Goal: Participate in discussion: Share content

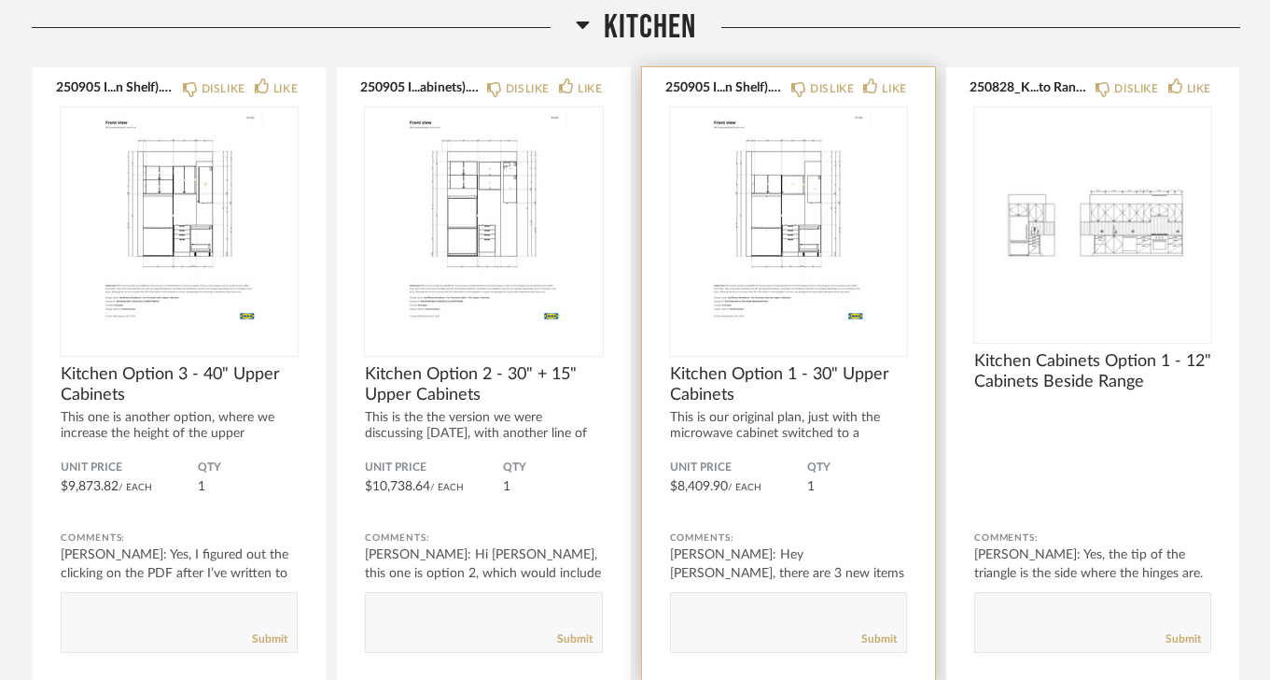
scroll to position [287, 0]
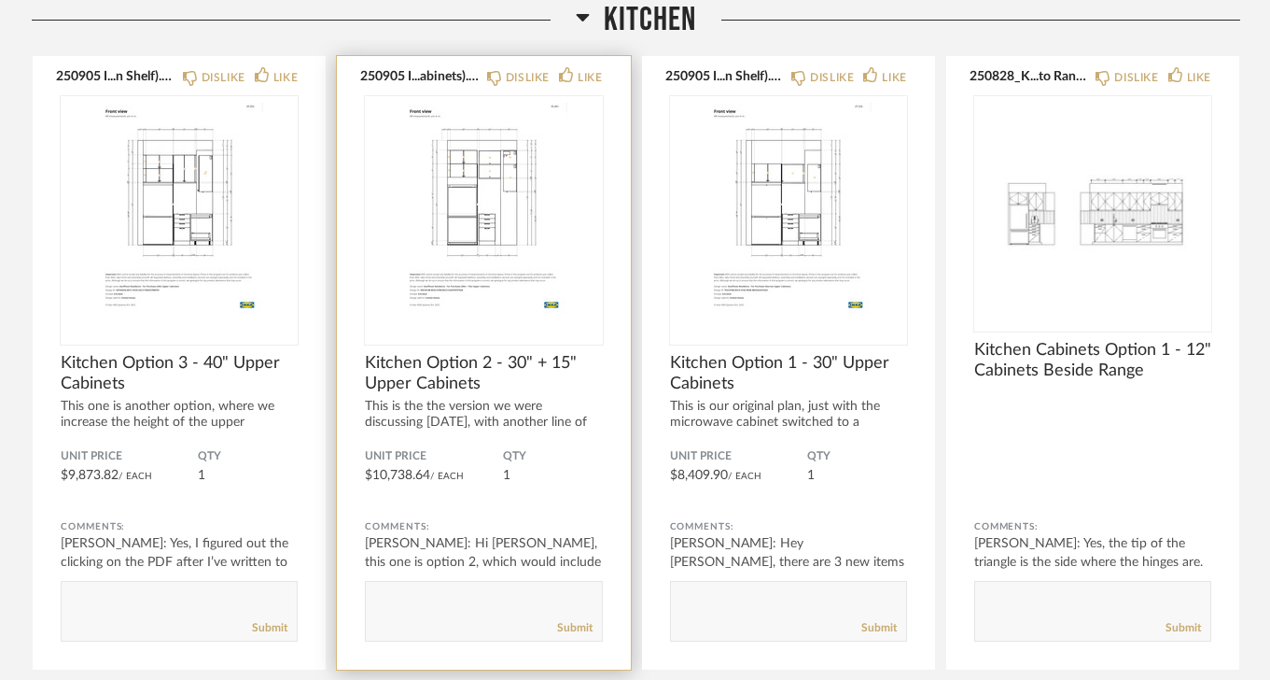
click at [481, 221] on img "0" at bounding box center [483, 212] width 237 height 233
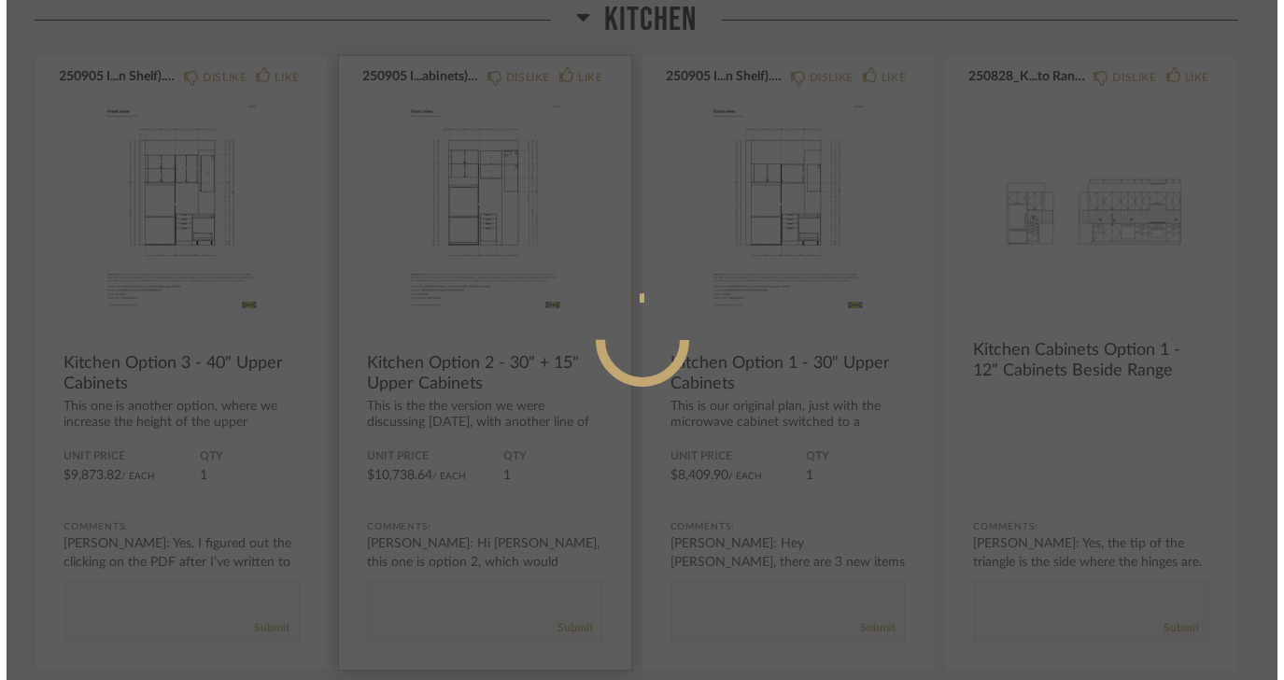
scroll to position [0, 0]
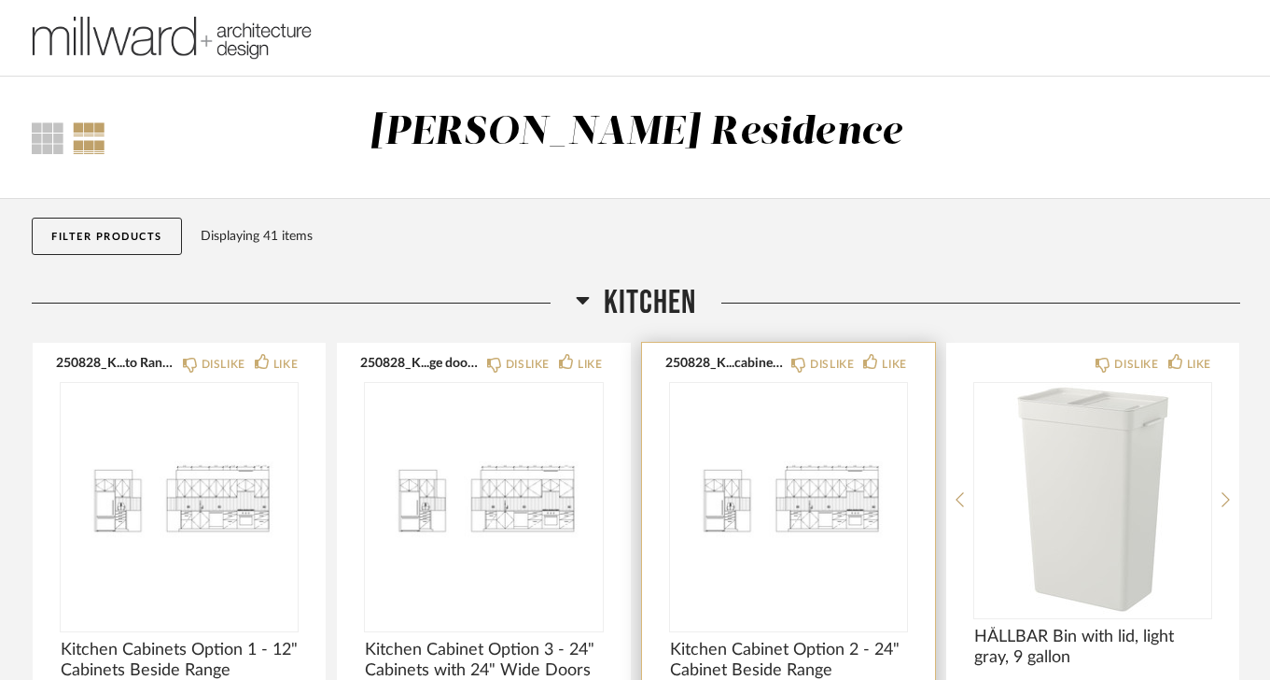
click at [814, 489] on img "0" at bounding box center [788, 499] width 237 height 233
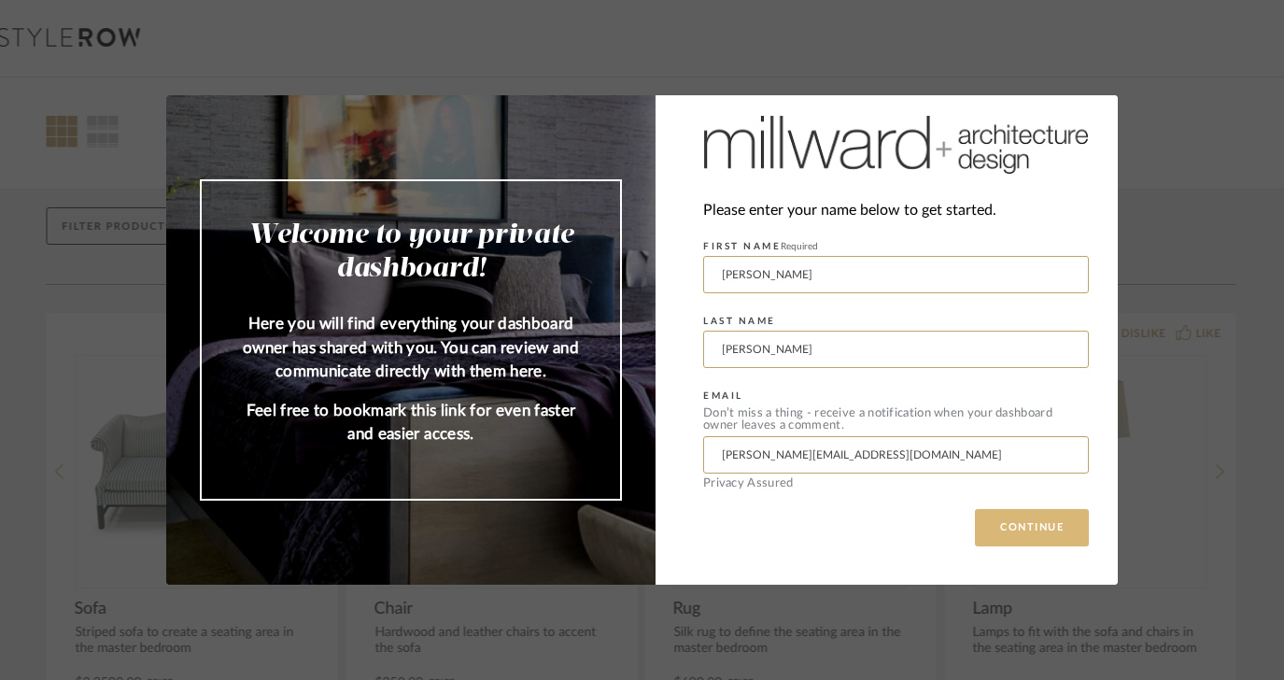
click at [1015, 534] on button "CONTINUE" at bounding box center [1032, 527] width 114 height 37
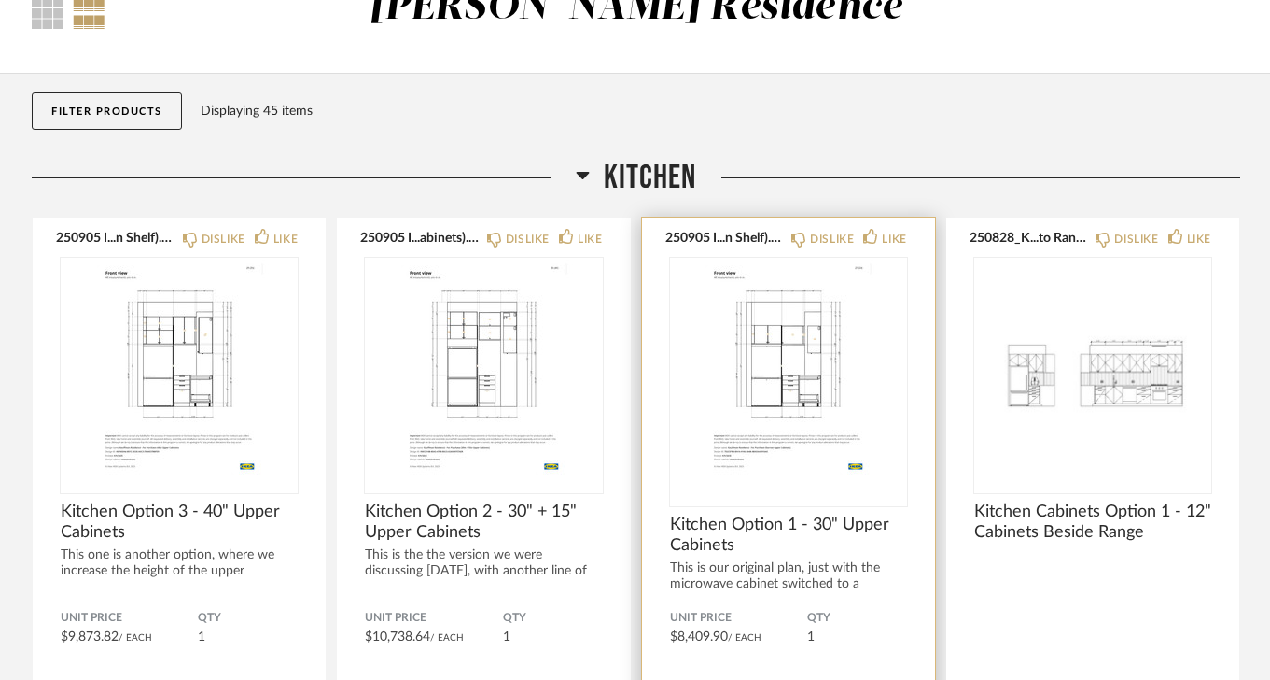
scroll to position [127, 0]
click at [777, 379] on img "0" at bounding box center [788, 372] width 237 height 233
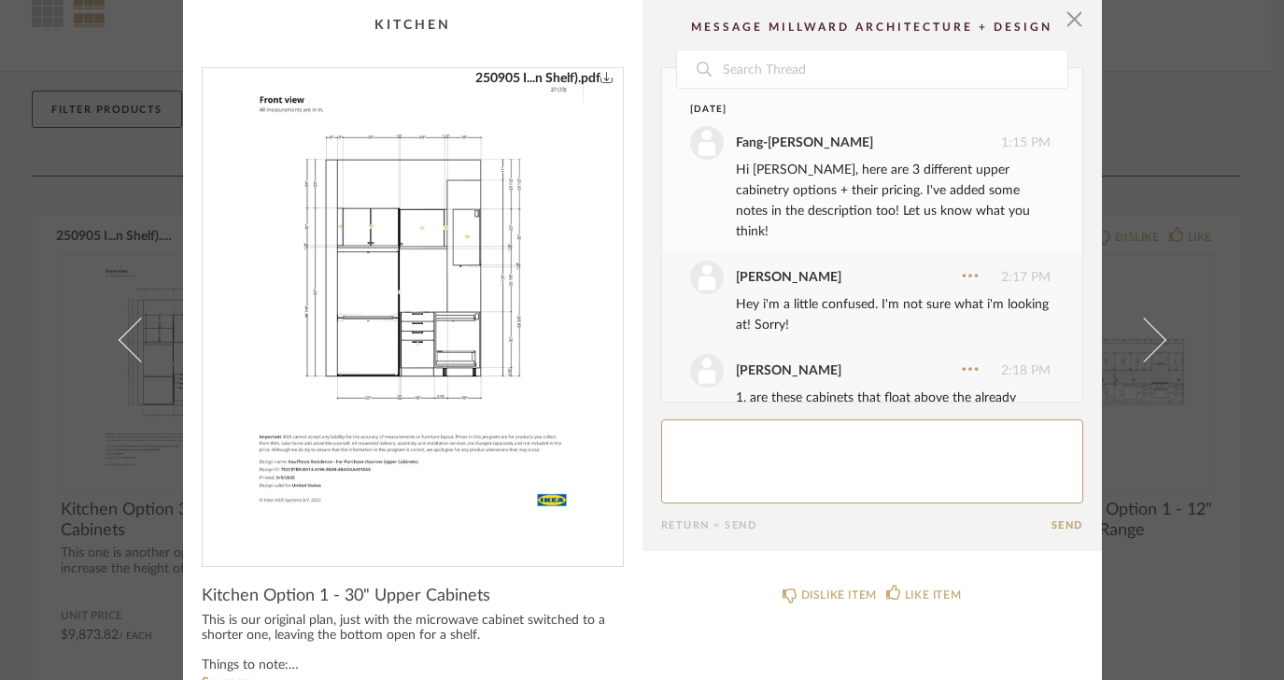
scroll to position [466, 0]
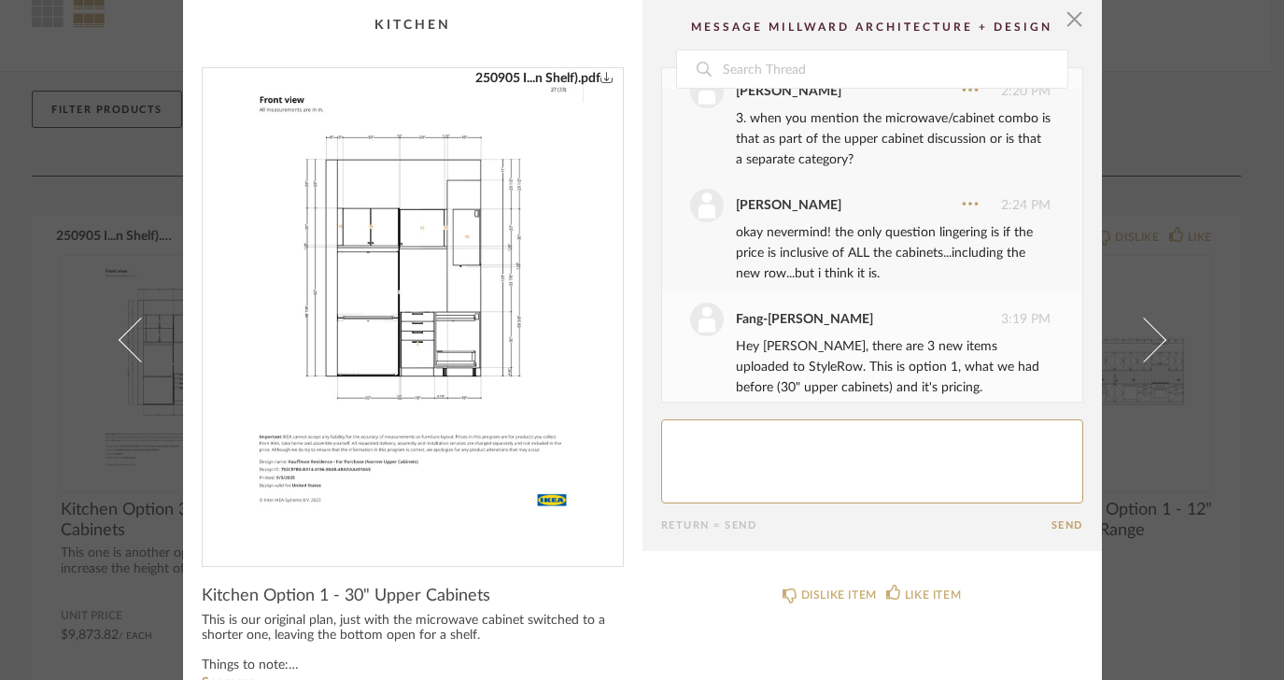
click at [477, 353] on img "0" at bounding box center [412, 309] width 373 height 483
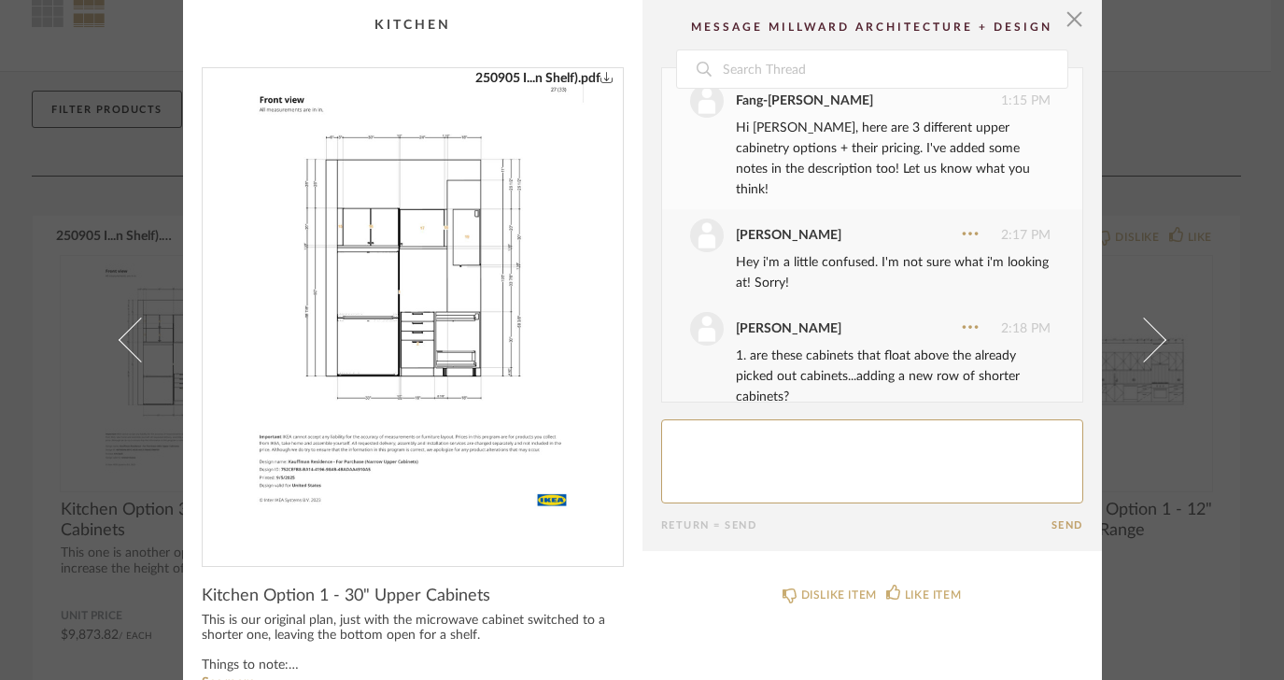
scroll to position [0, 0]
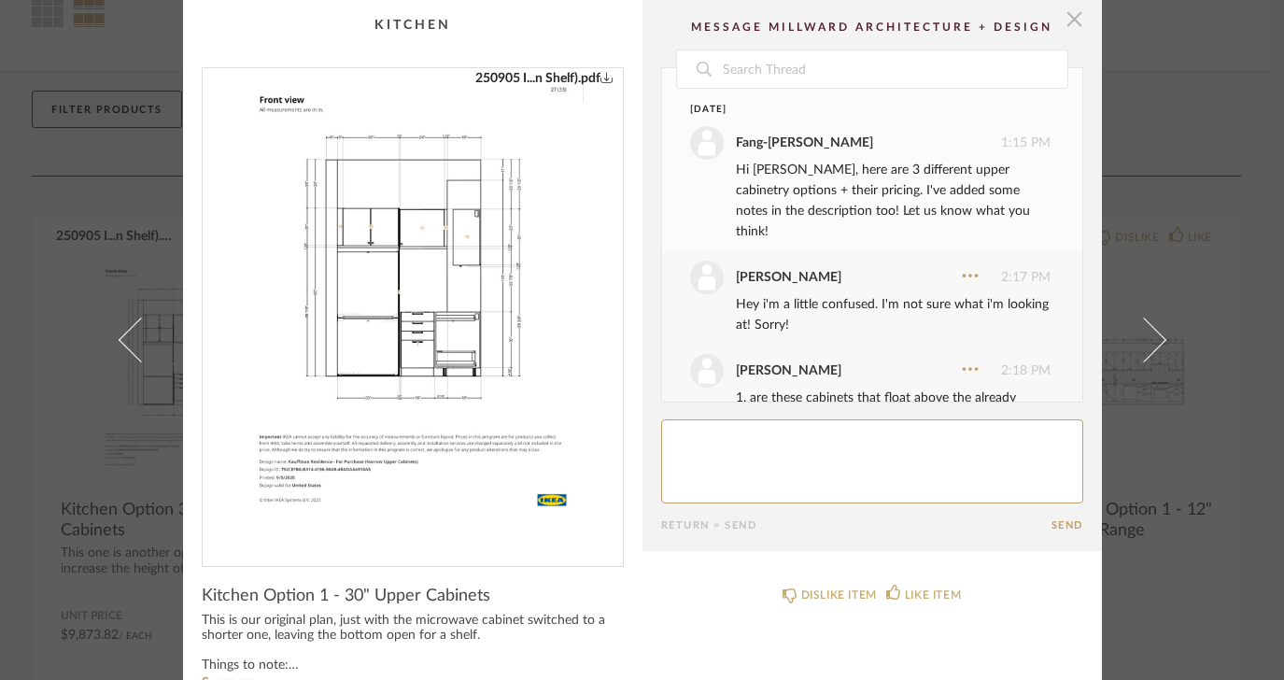
click at [1067, 16] on span "button" at bounding box center [1074, 18] width 37 height 37
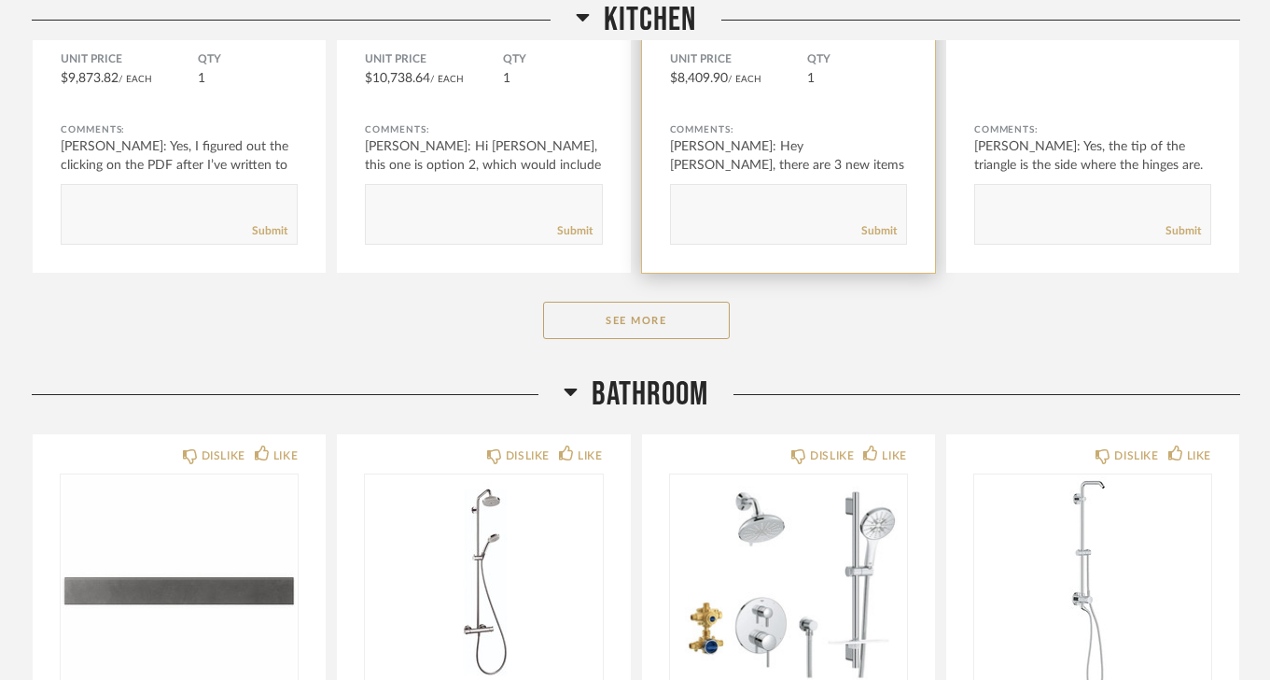
scroll to position [684, 0]
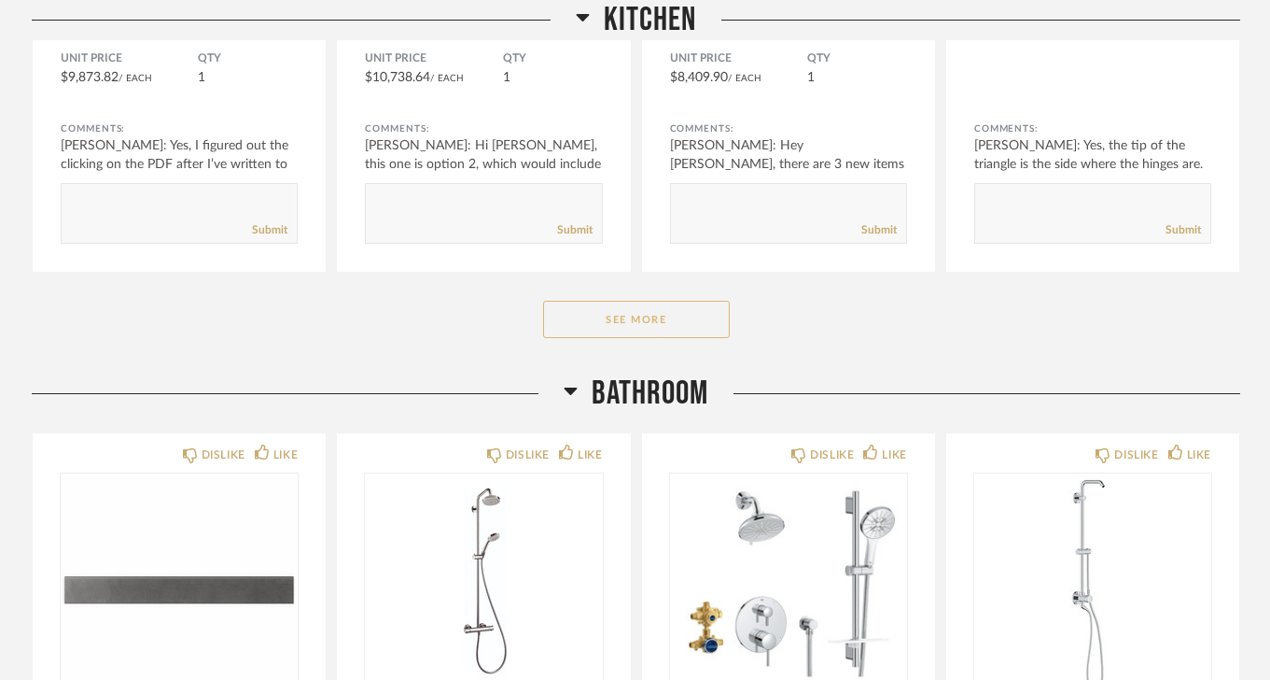
click at [673, 319] on button "See More" at bounding box center [636, 319] width 187 height 37
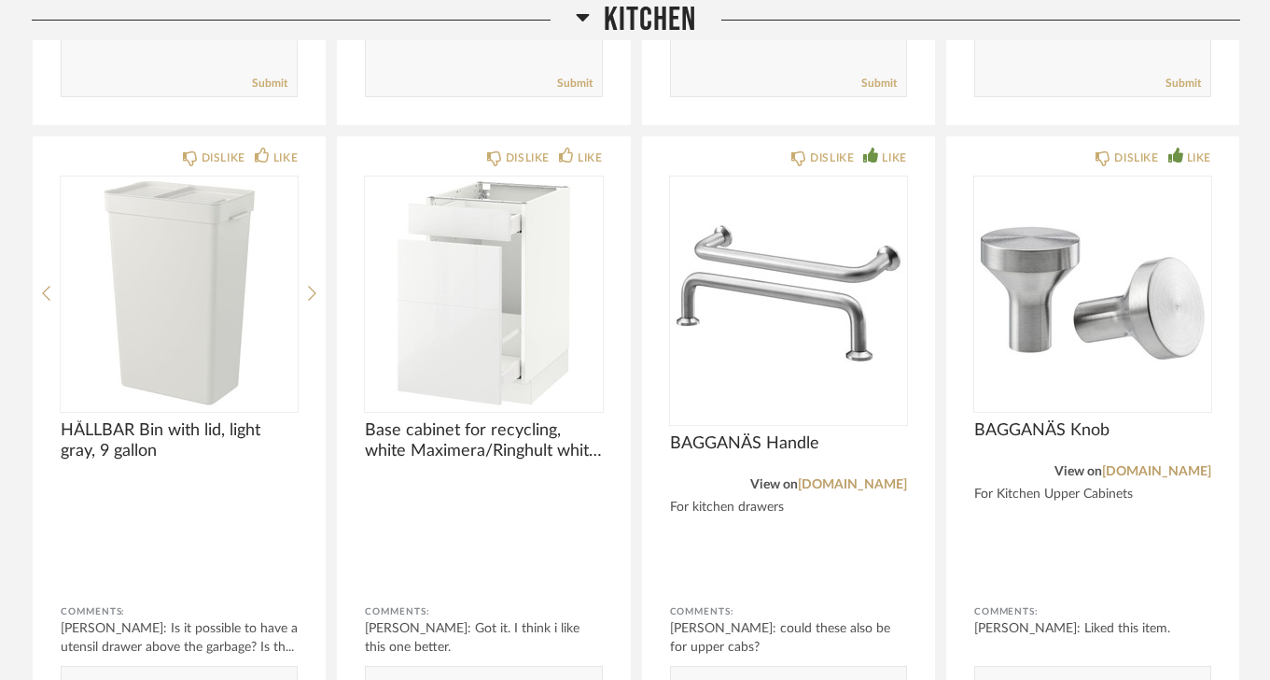
scroll to position [833, 0]
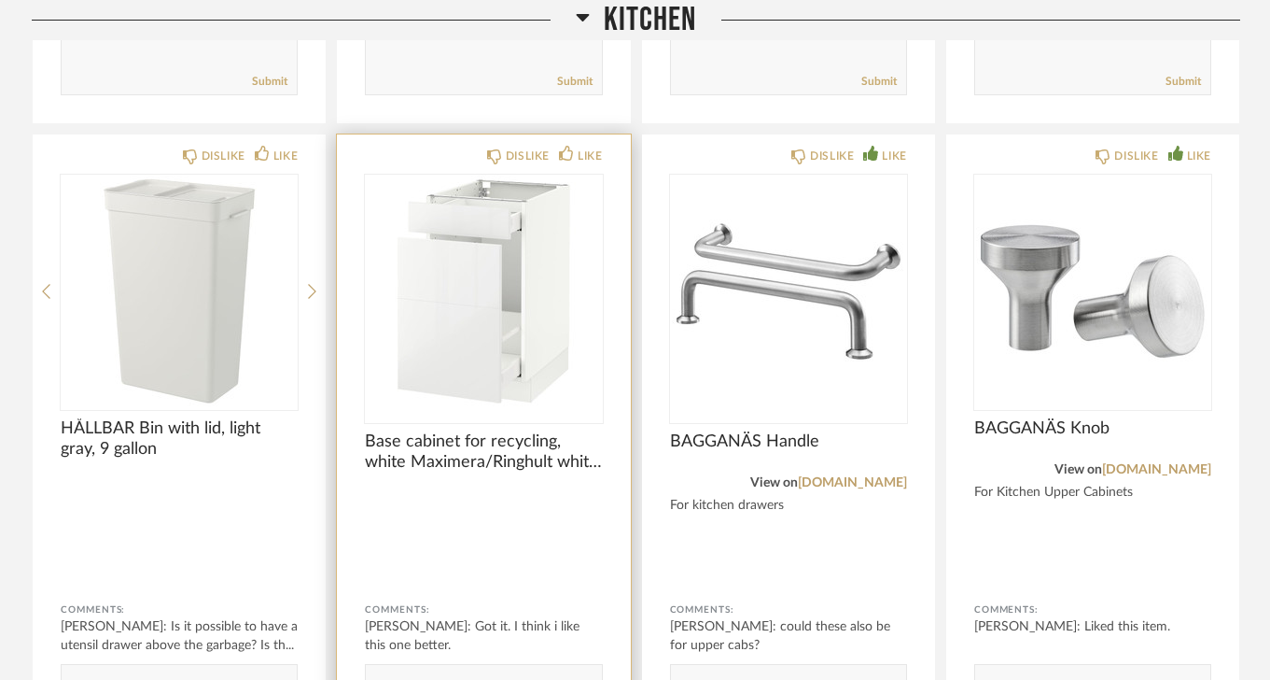
click at [512, 300] on img "0" at bounding box center [483, 291] width 237 height 233
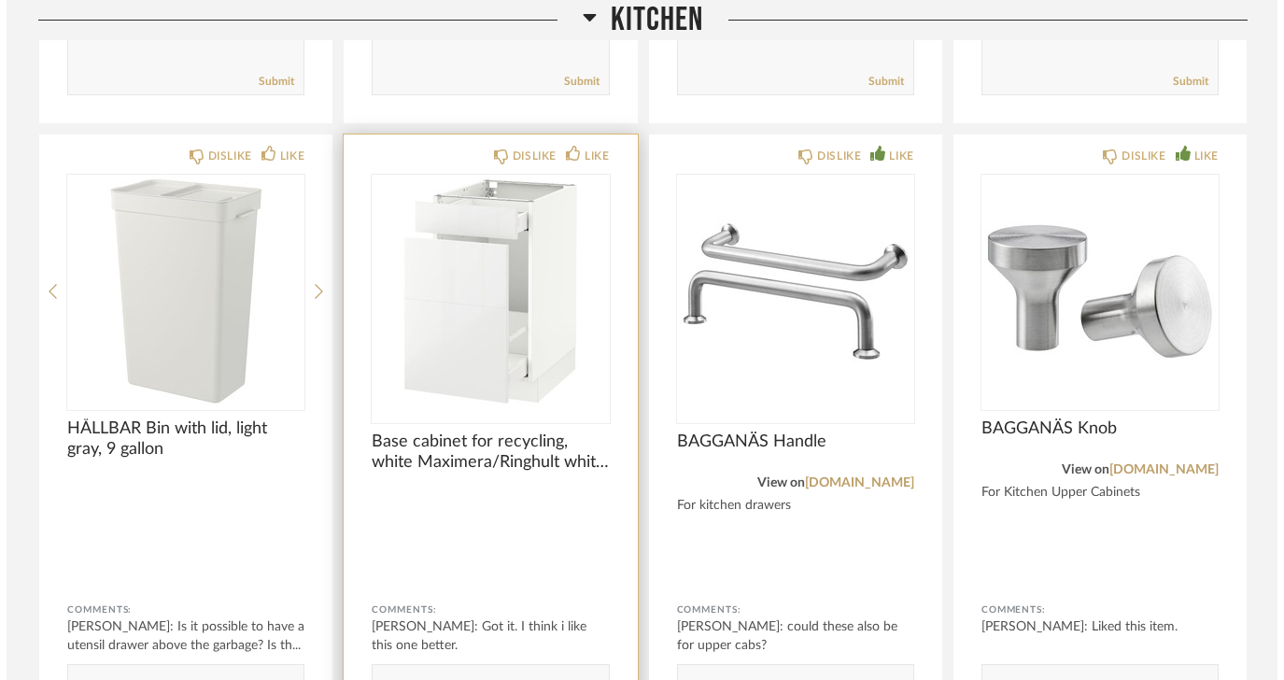
scroll to position [0, 0]
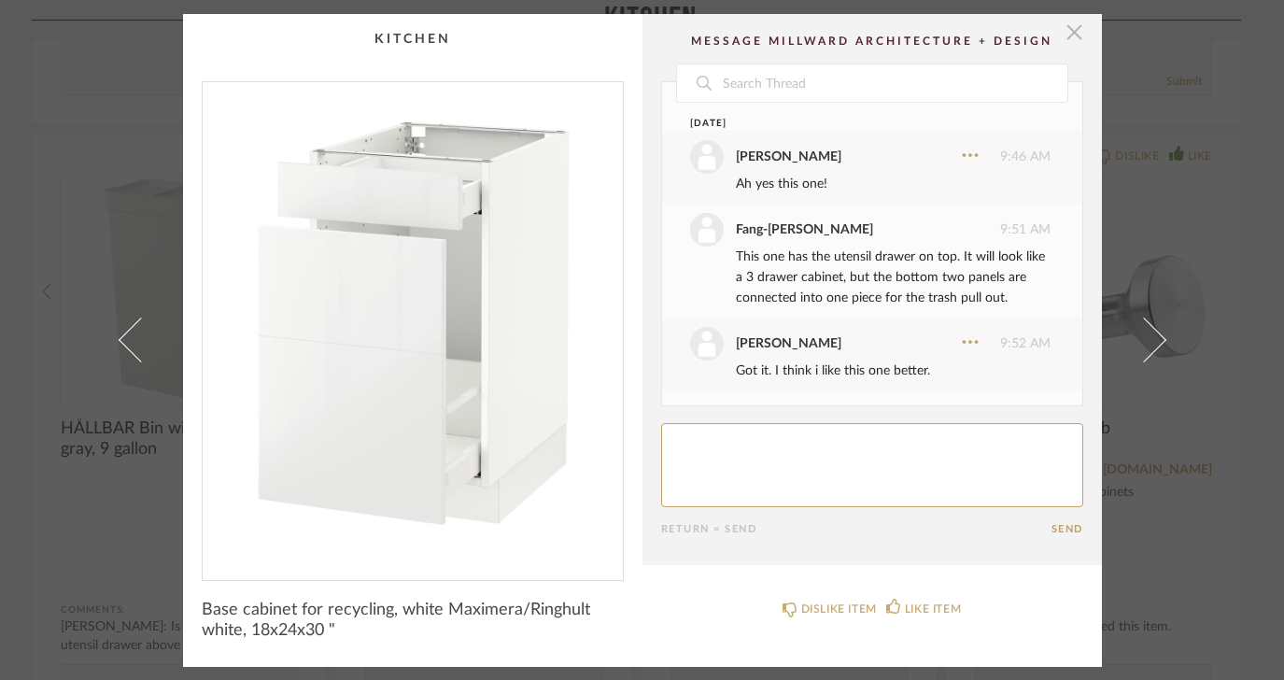
click at [1070, 37] on span "button" at bounding box center [1074, 32] width 37 height 37
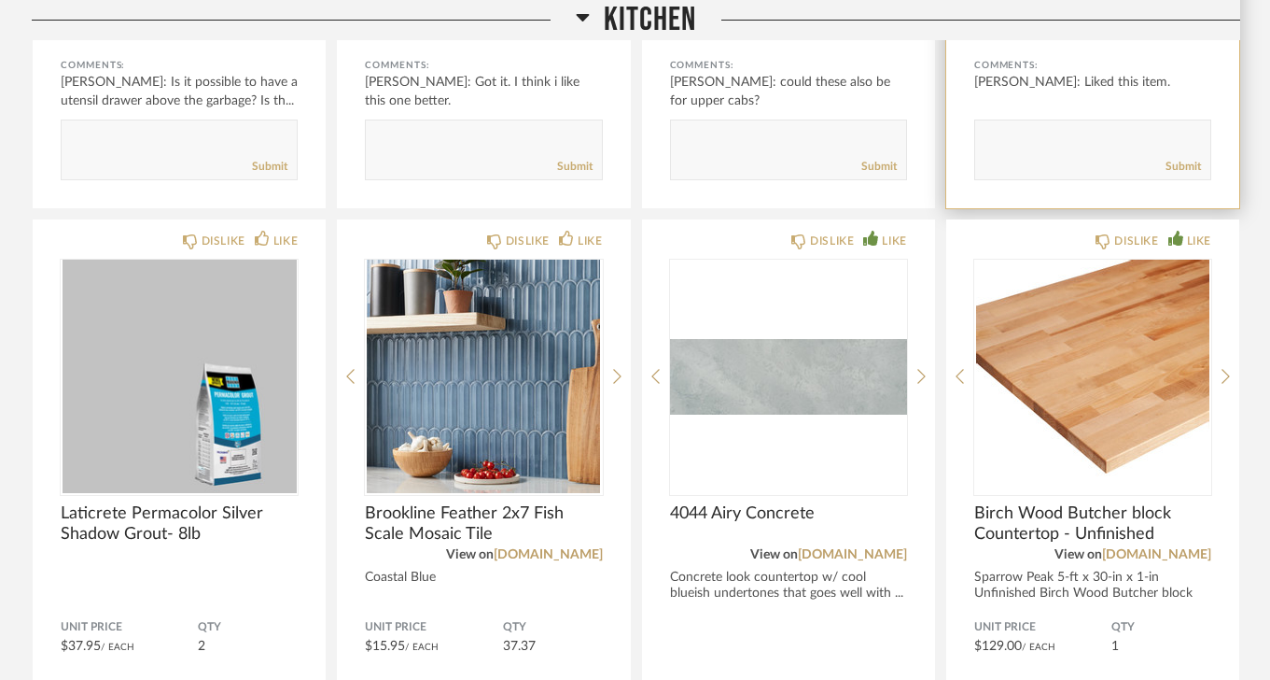
scroll to position [1382, 0]
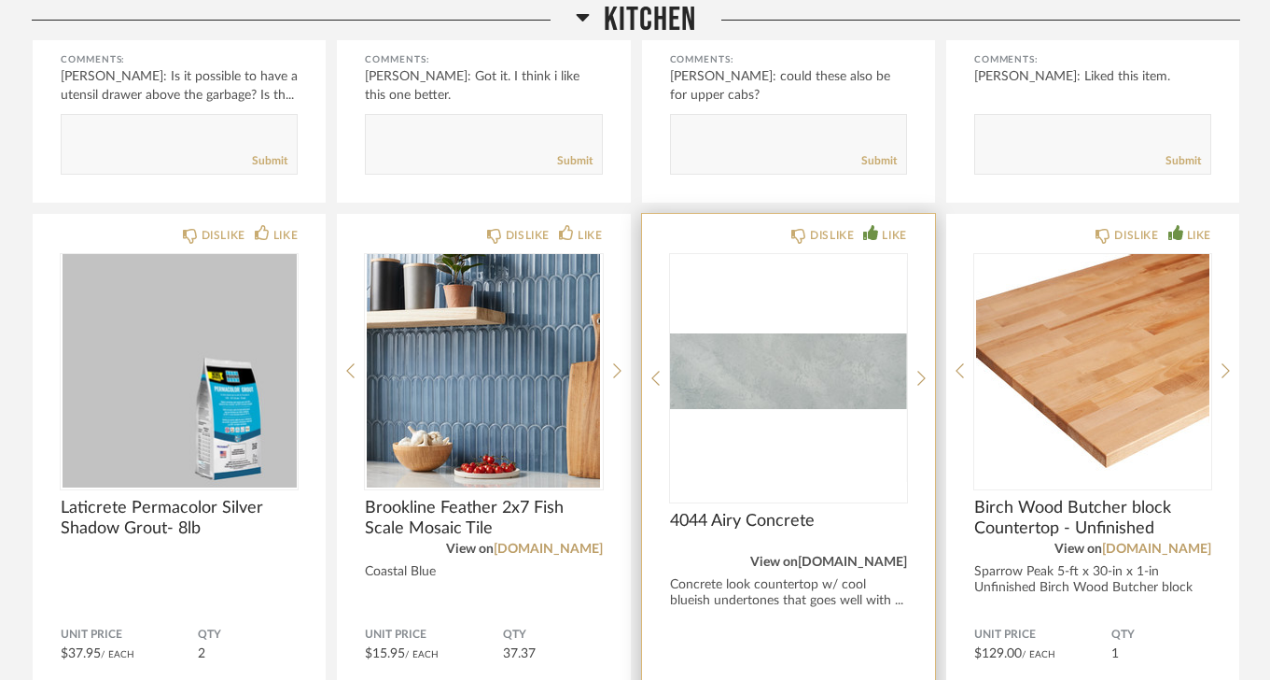
click at [820, 559] on link "caesarstoneus.com" at bounding box center [852, 561] width 109 height 13
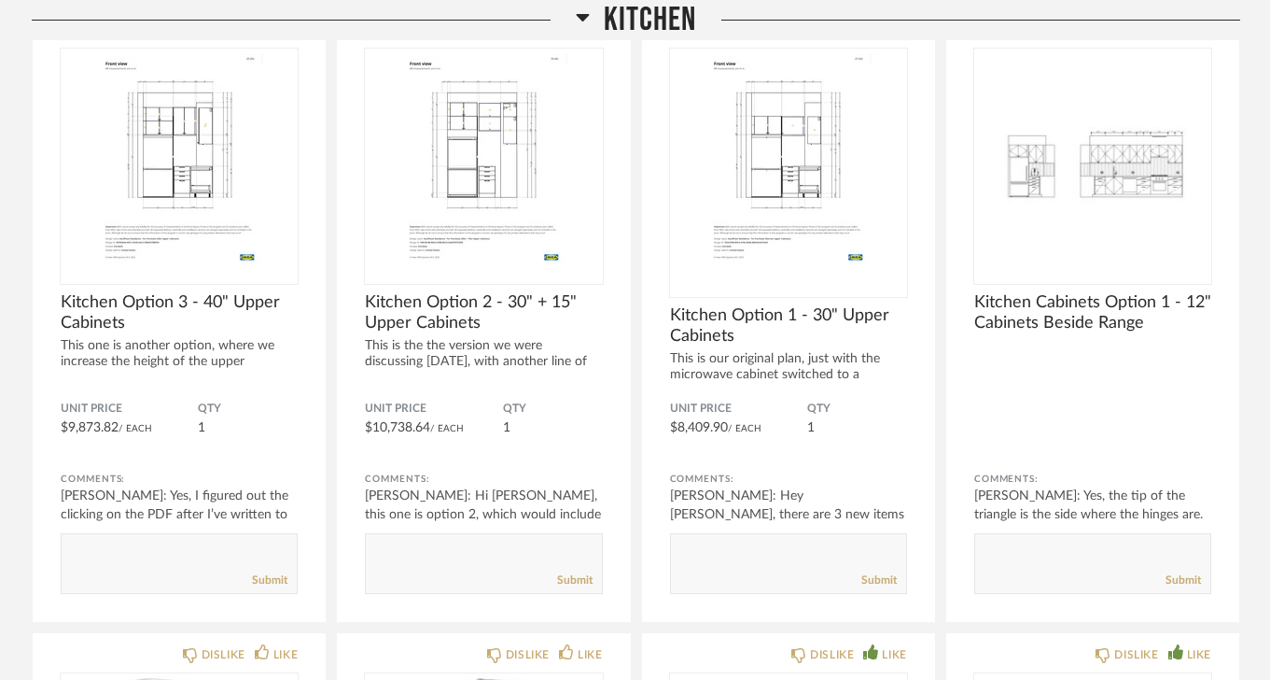
scroll to position [331, 0]
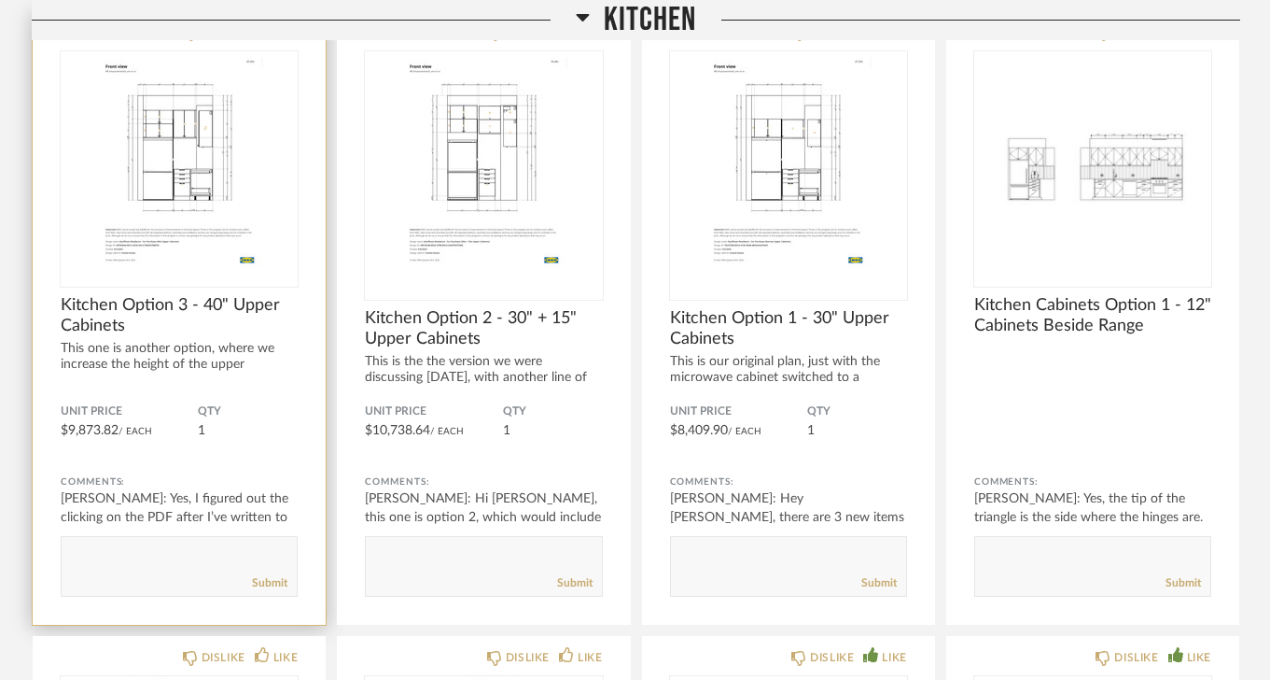
click at [262, 555] on textarea at bounding box center [179, 557] width 235 height 25
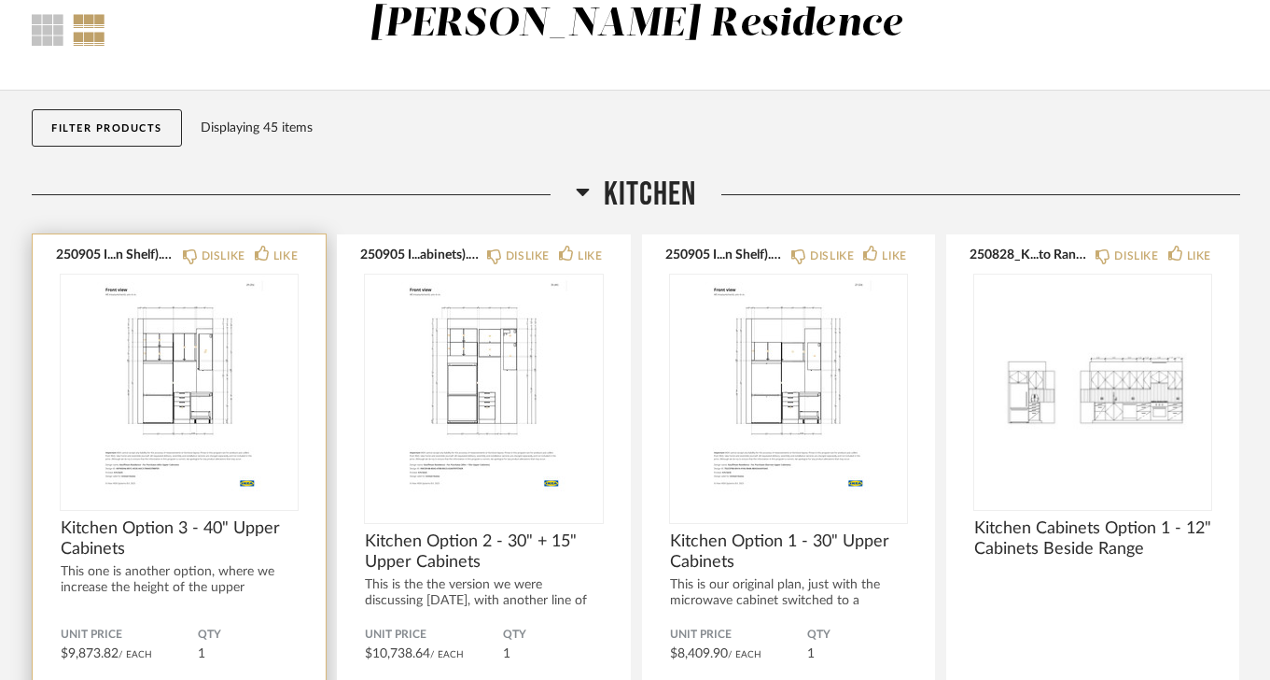
scroll to position [0, 0]
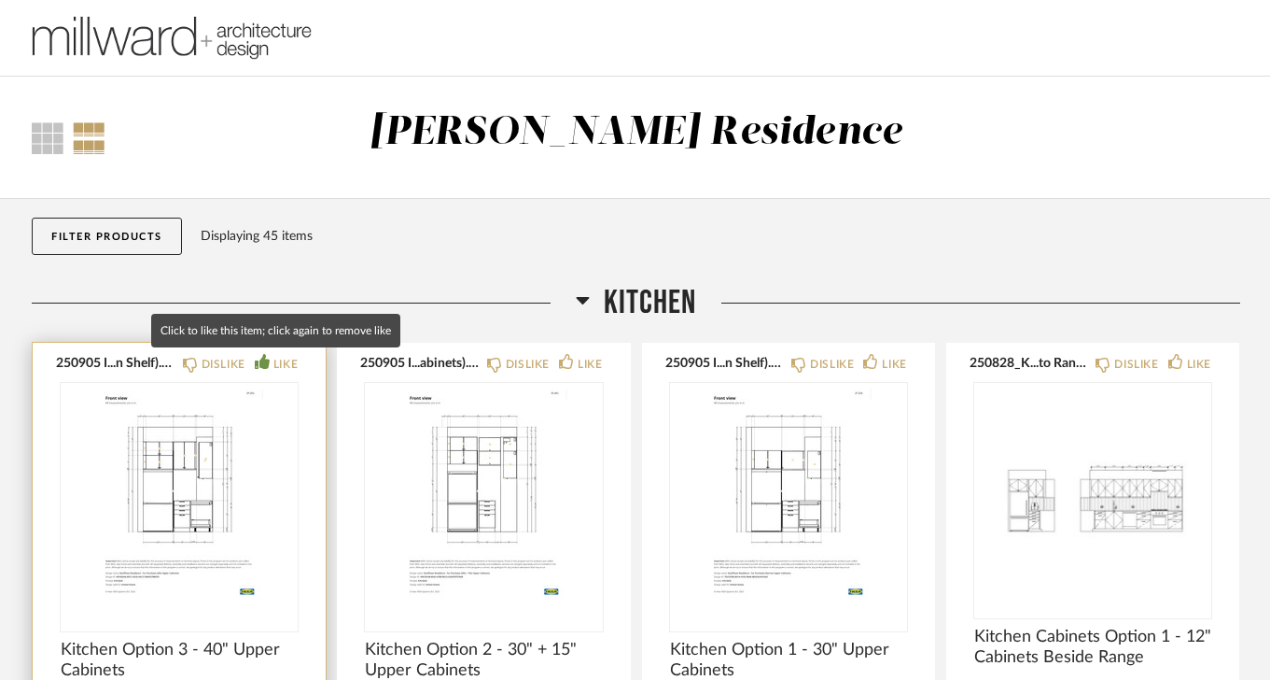
click at [260, 360] on icon at bounding box center [262, 361] width 15 height 15
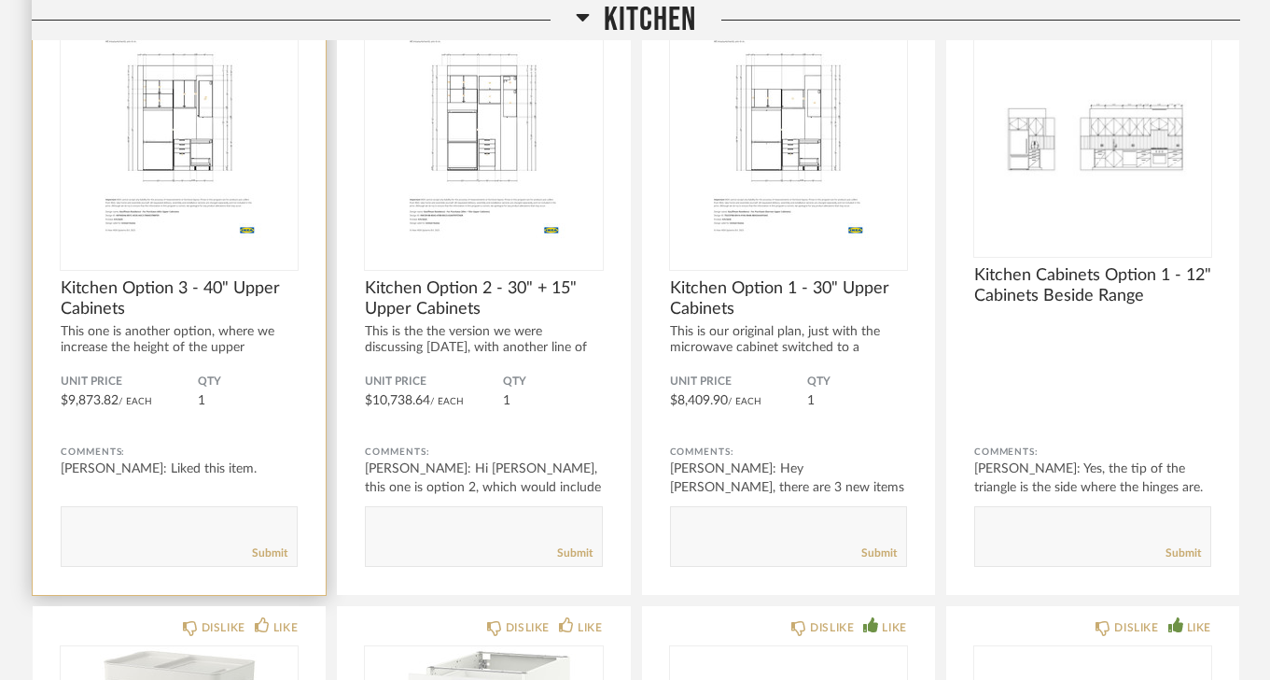
scroll to position [379, 0]
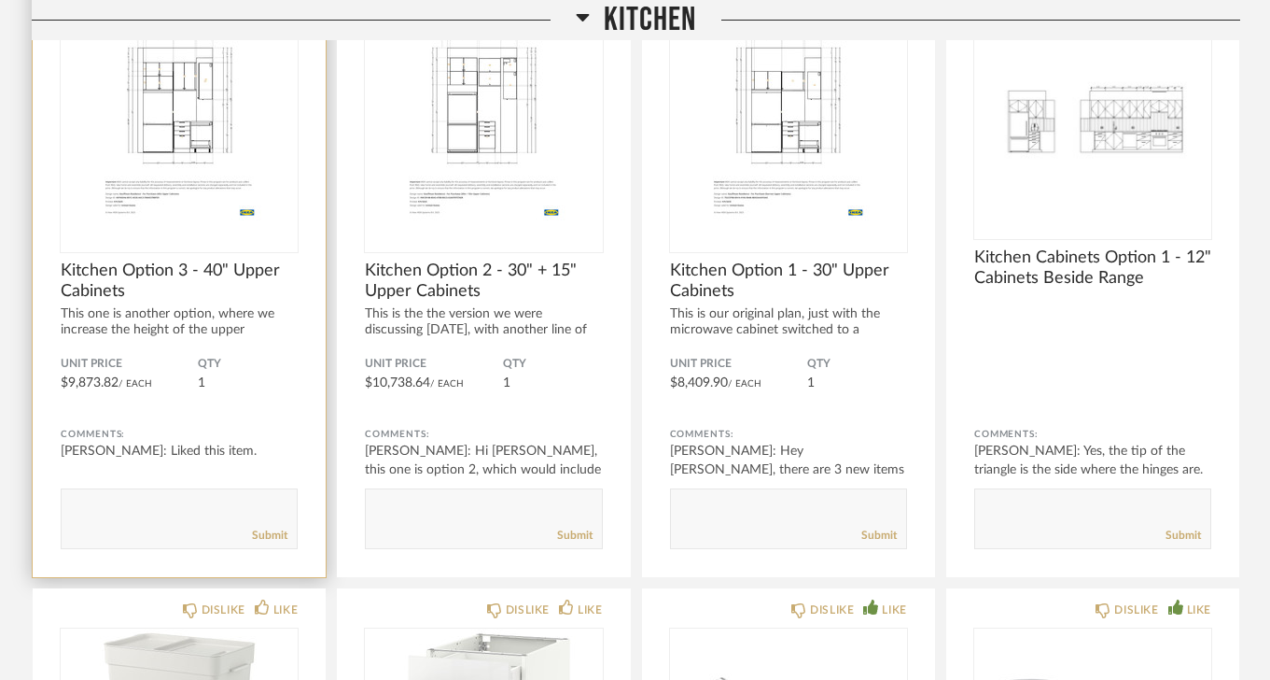
click at [148, 510] on textarea at bounding box center [179, 510] width 235 height 25
type textarea "I think let's do this one!"
click at [261, 533] on link "Submit" at bounding box center [269, 535] width 35 height 16
click at [119, 288] on span "Kitchen Option 3 - 40" Upper Cabinets" at bounding box center [179, 280] width 237 height 41
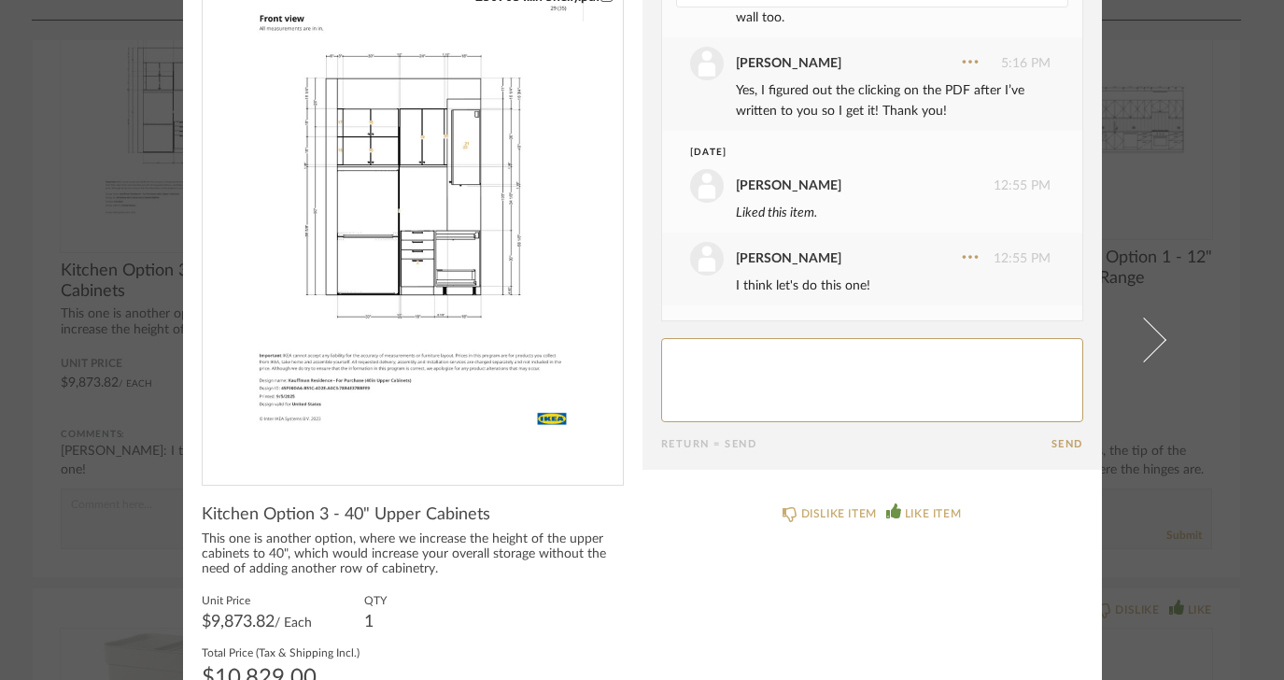
scroll to position [124, 0]
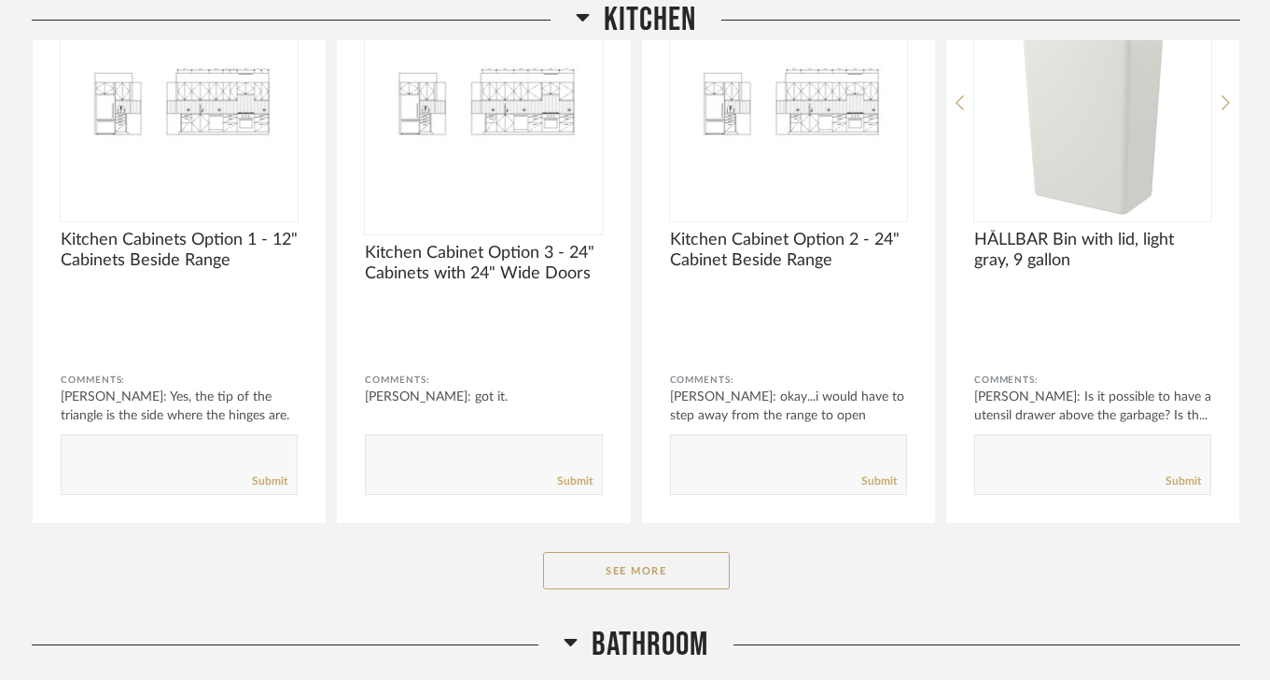
scroll to position [439, 0]
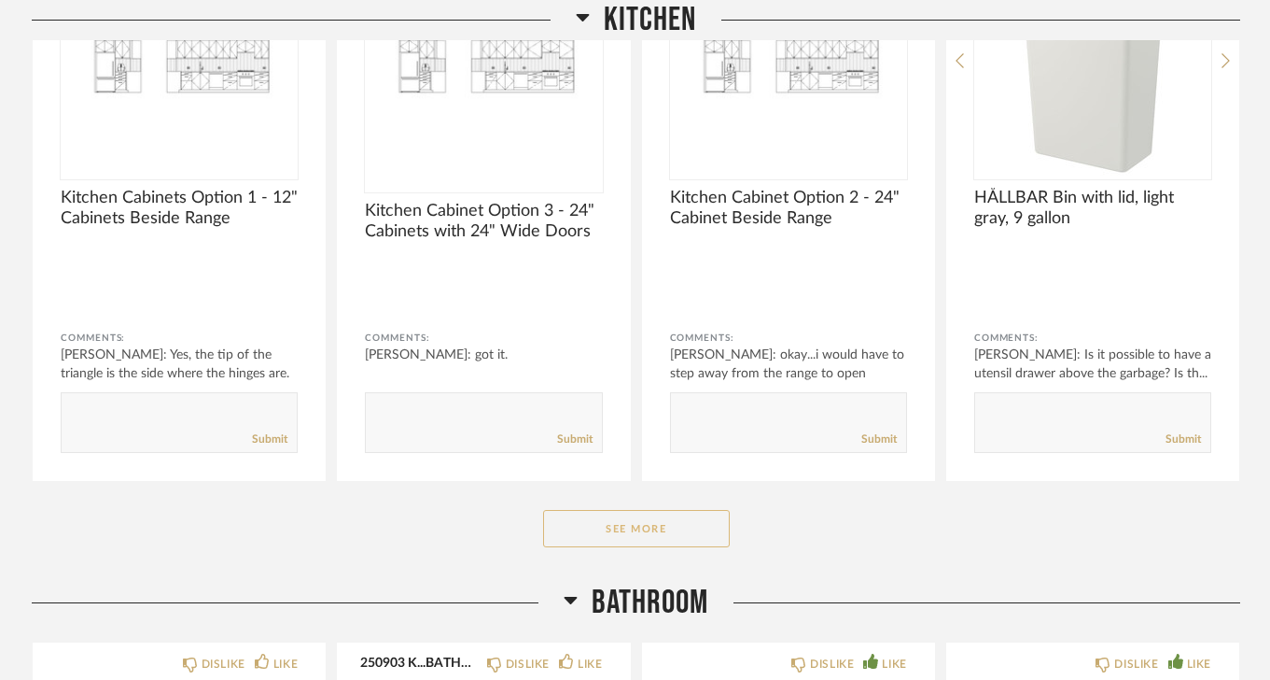
click at [601, 519] on button "See More" at bounding box center [636, 528] width 187 height 37
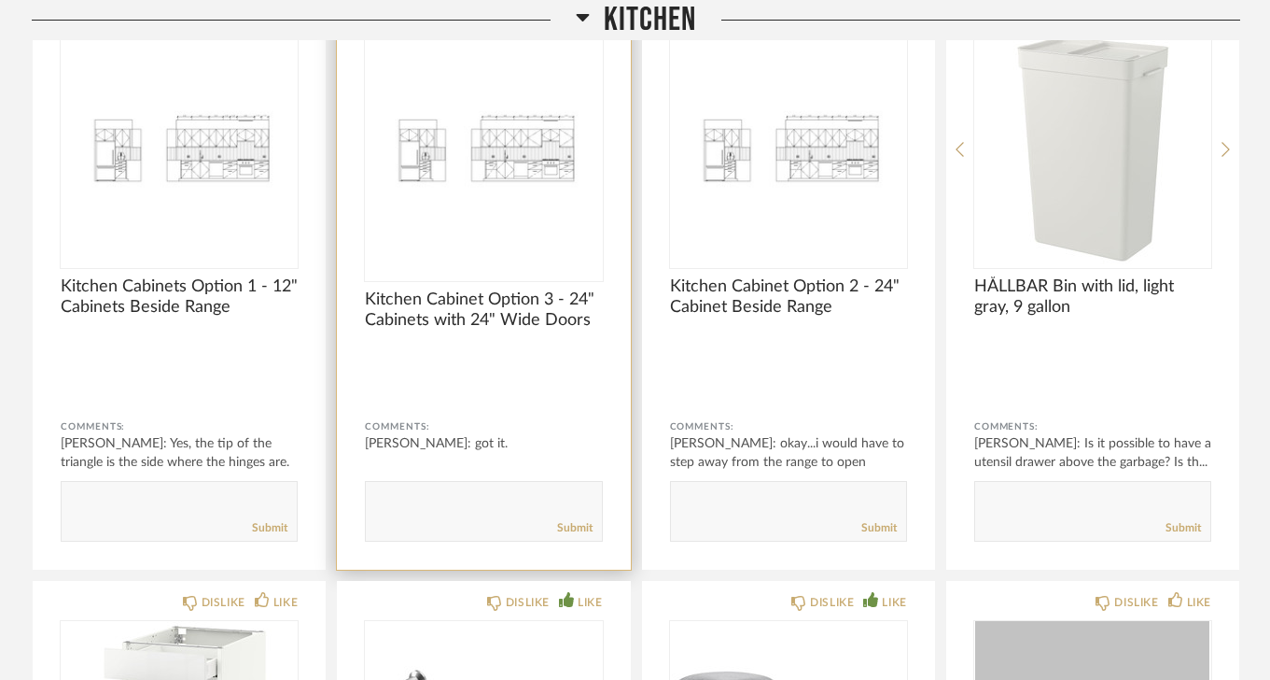
scroll to position [332, 0]
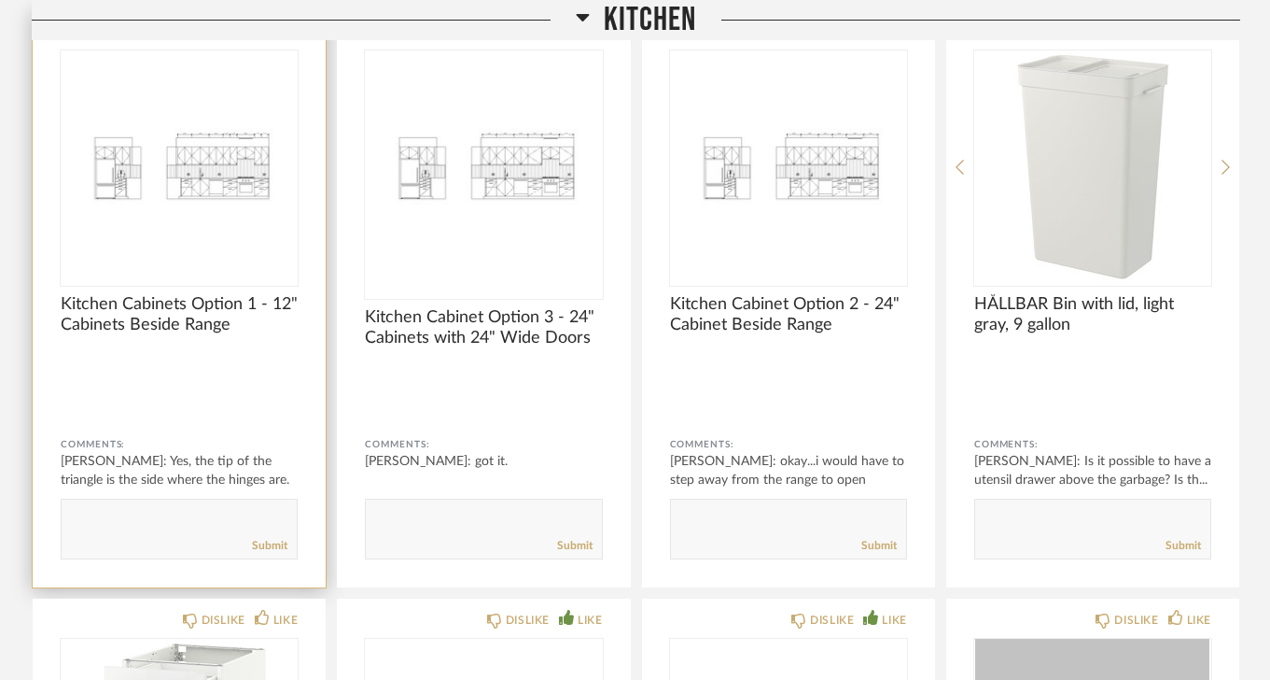
click at [218, 323] on span "Kitchen Cabinets Option 1 - 12" Cabinets Beside Range" at bounding box center [179, 314] width 237 height 41
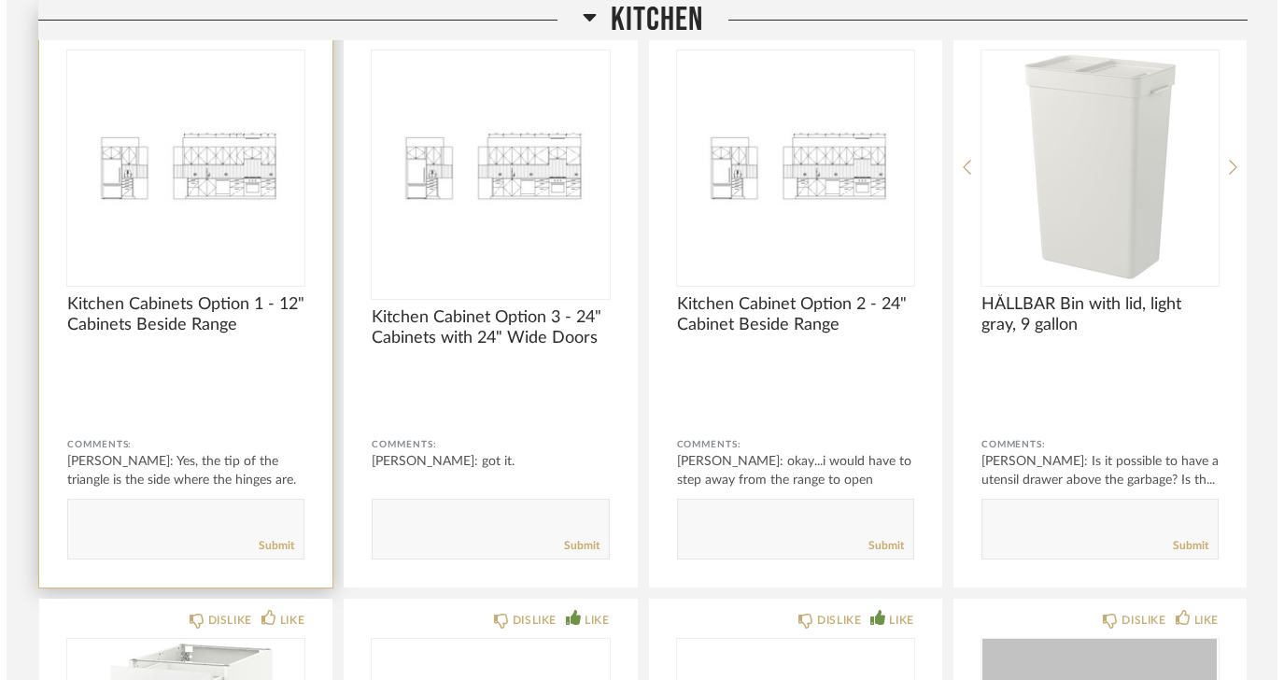
scroll to position [0, 0]
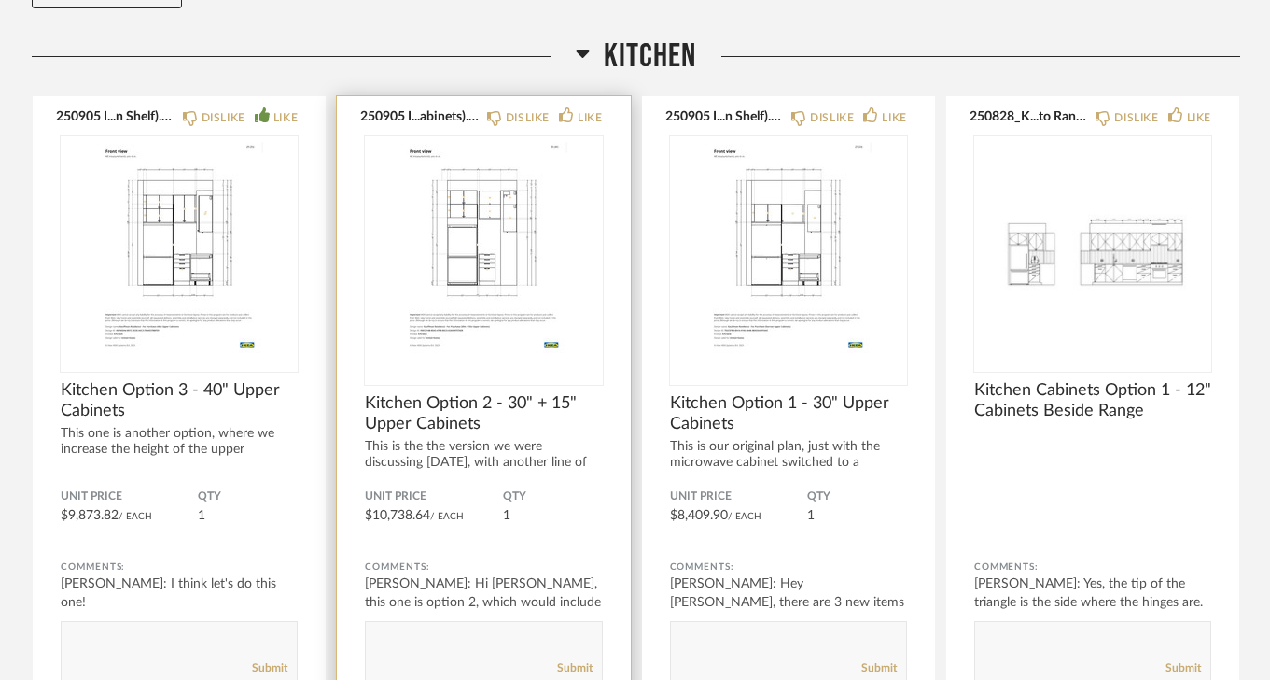
scroll to position [248, 0]
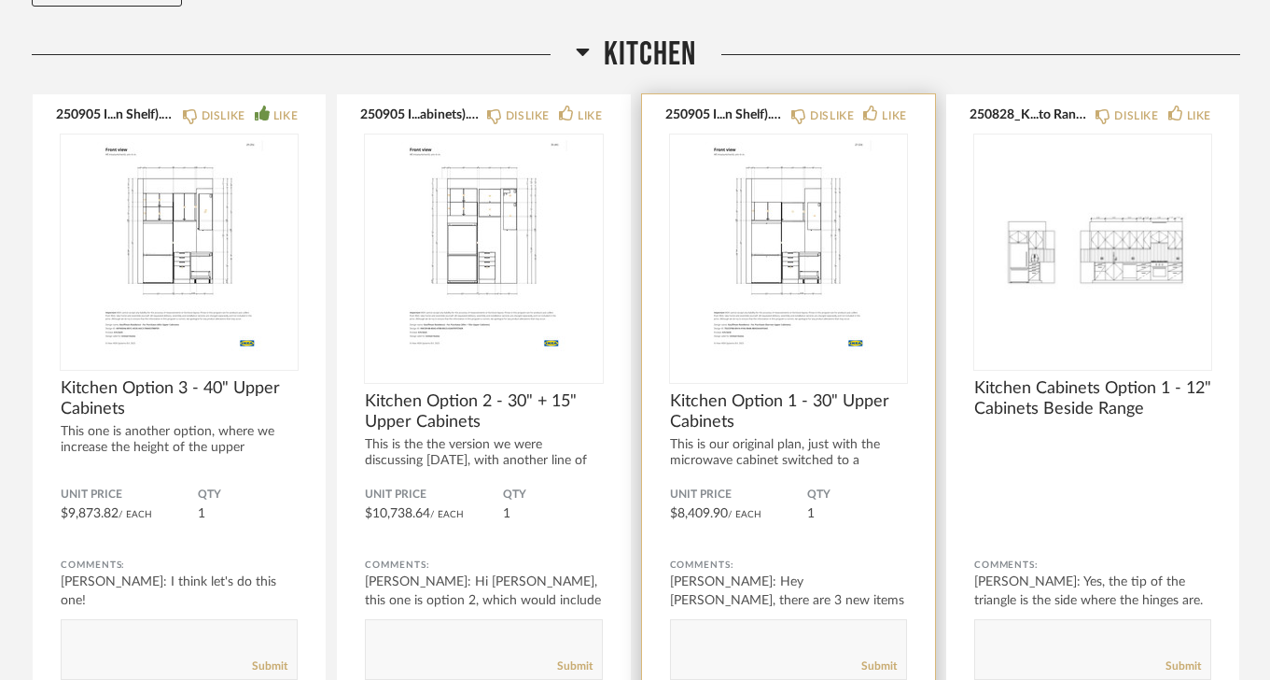
click at [754, 395] on span "Kitchen Option 1 - 30" Upper Cabinets" at bounding box center [788, 411] width 237 height 41
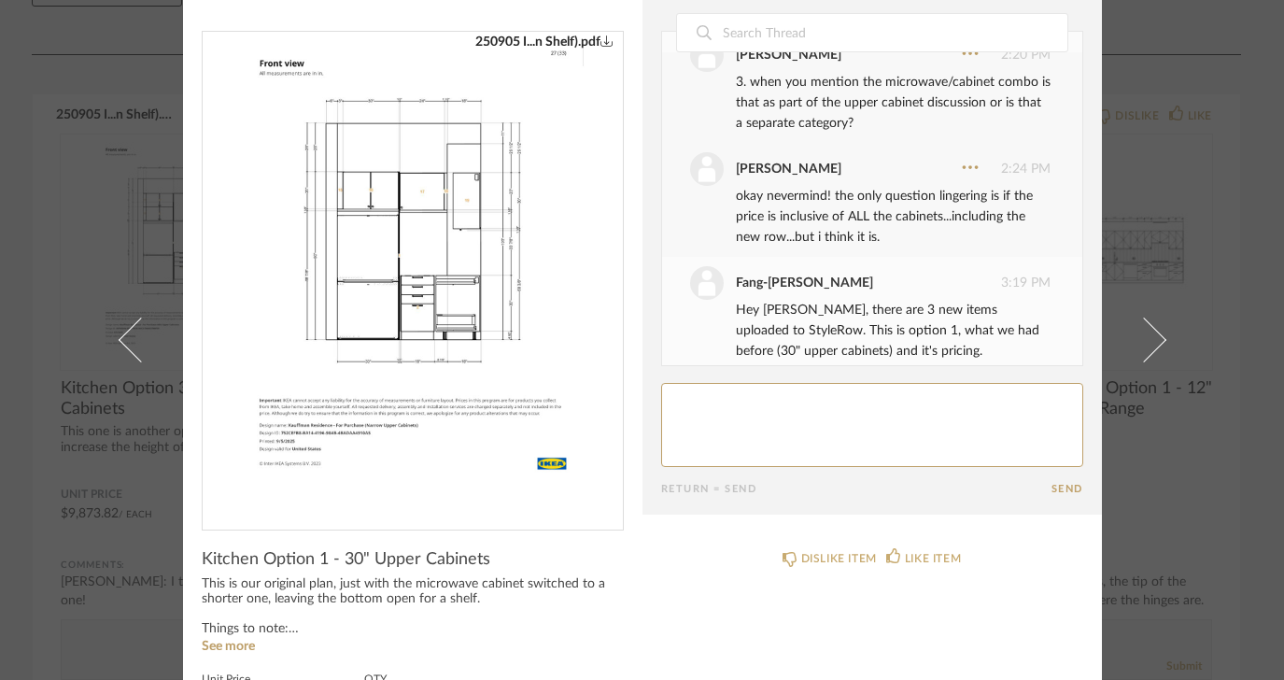
scroll to position [0, 0]
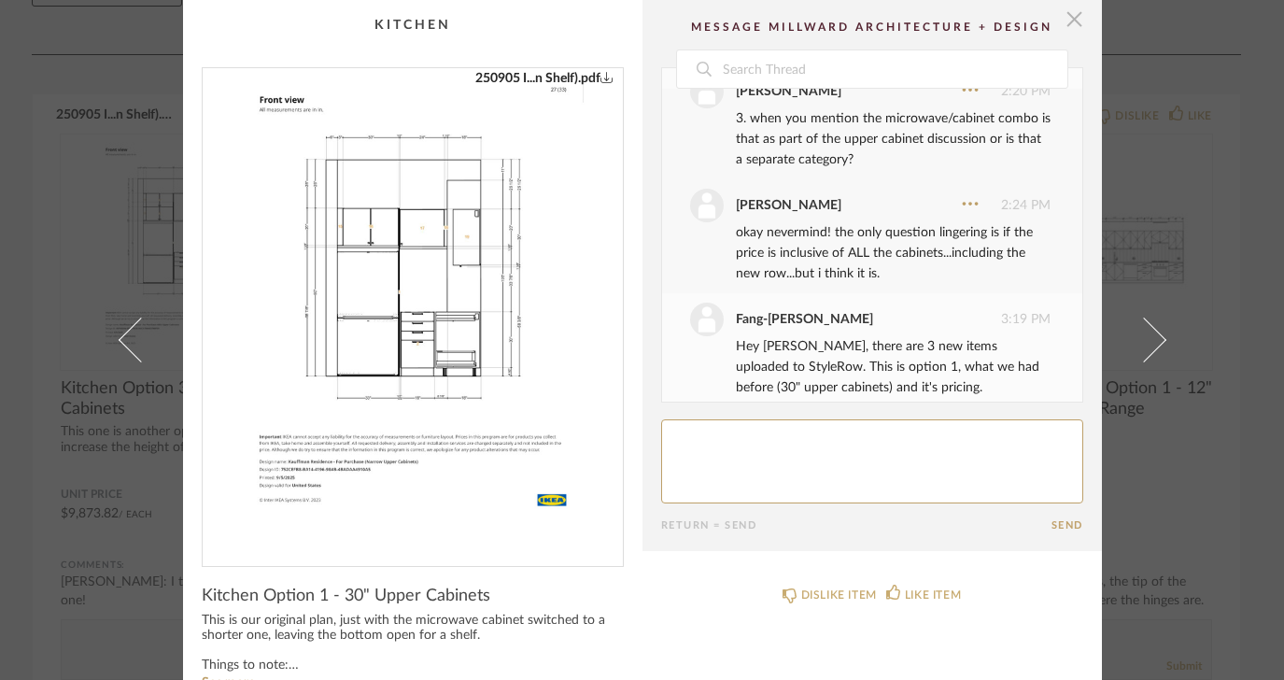
click at [1060, 26] on span "button" at bounding box center [1074, 18] width 37 height 37
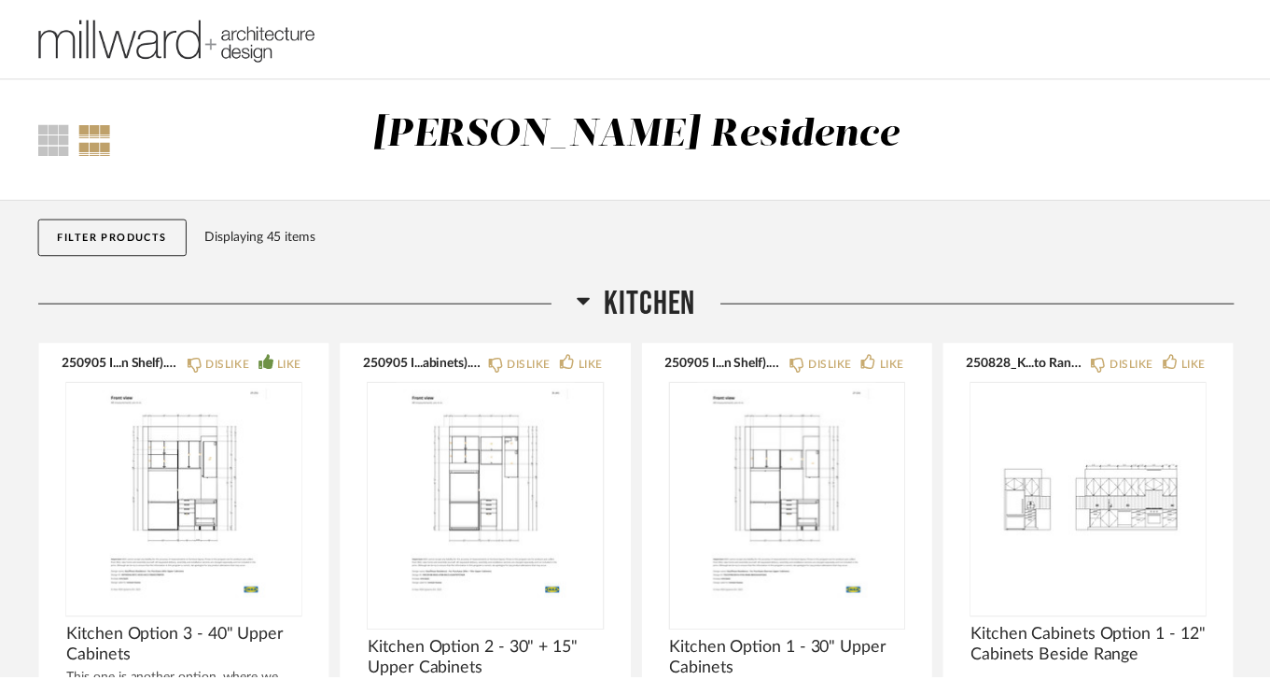
scroll to position [248, 0]
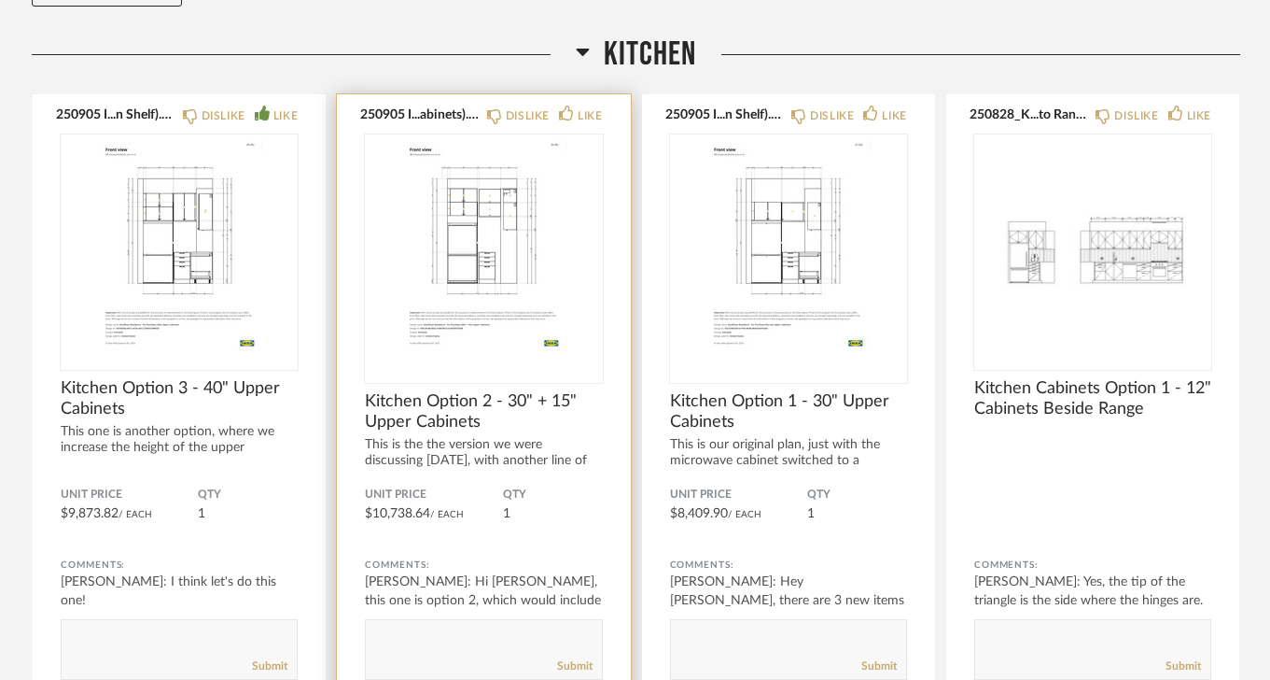
click at [453, 402] on span "Kitchen Option 2 - 30" + 15" Upper Cabinets" at bounding box center [483, 411] width 237 height 41
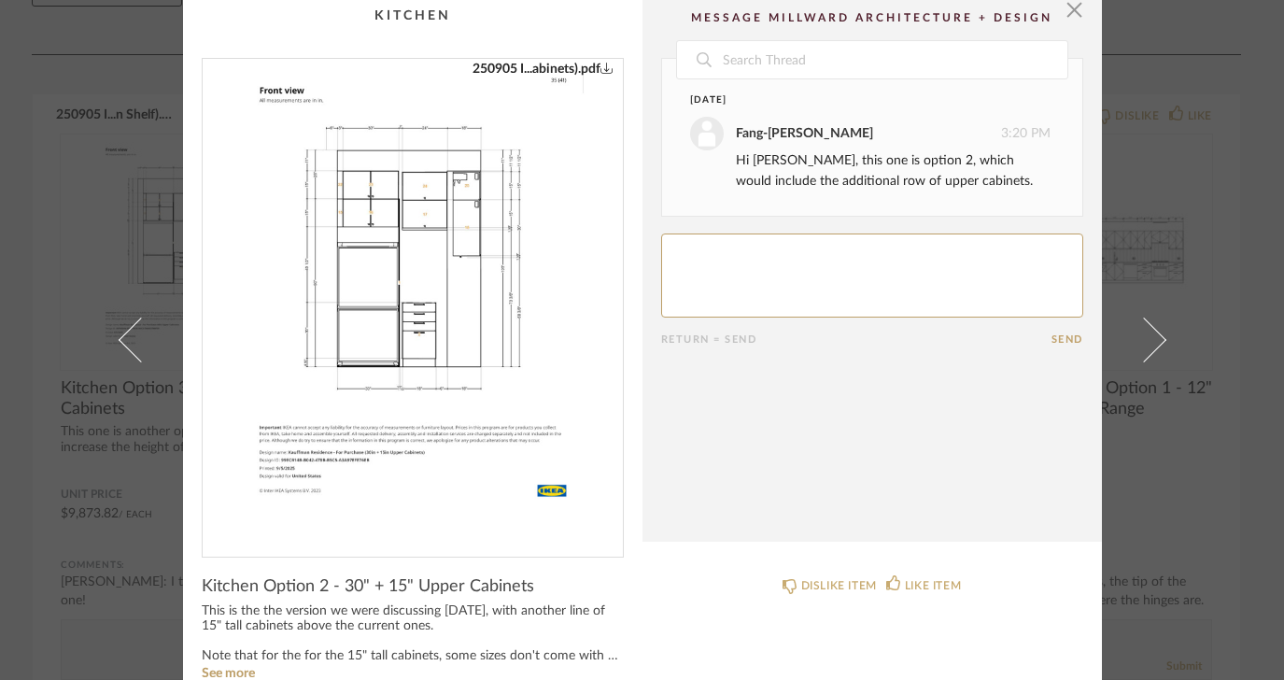
scroll to position [0, 0]
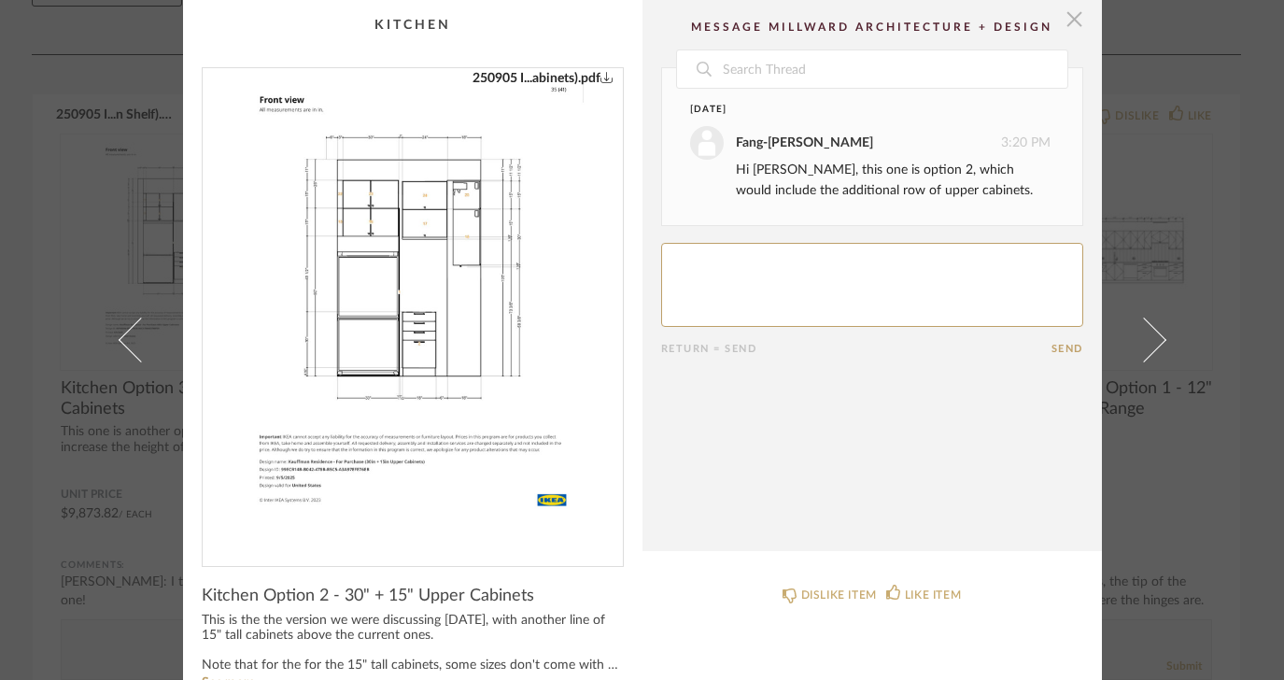
click at [1062, 22] on span "button" at bounding box center [1074, 18] width 37 height 37
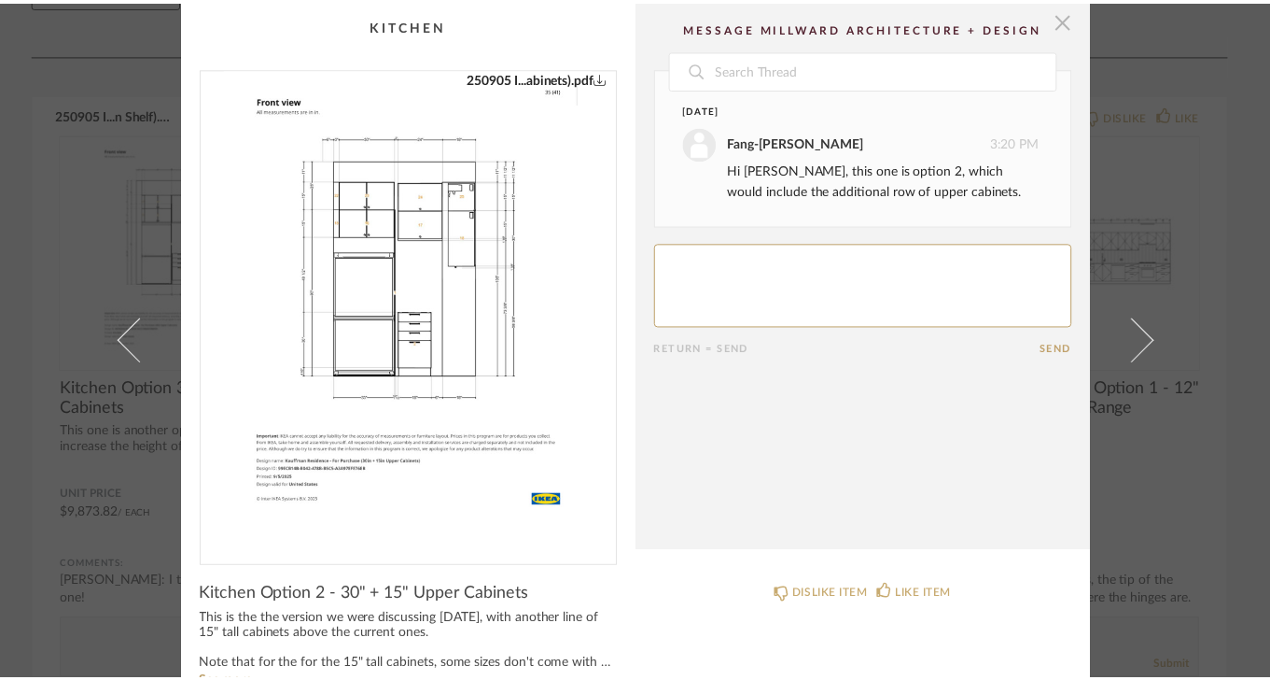
scroll to position [248, 0]
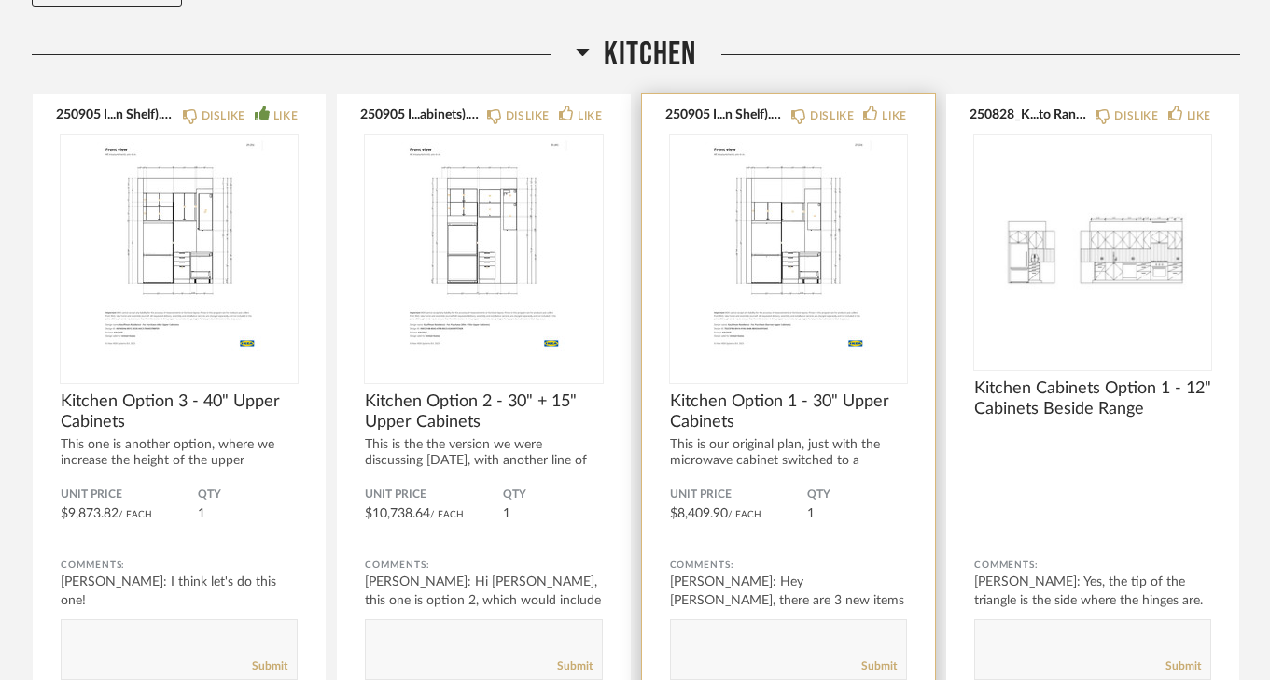
click at [712, 461] on div "This is our original plan, just with the microwave cabinet switched to a shorte…" at bounding box center [788, 461] width 237 height 48
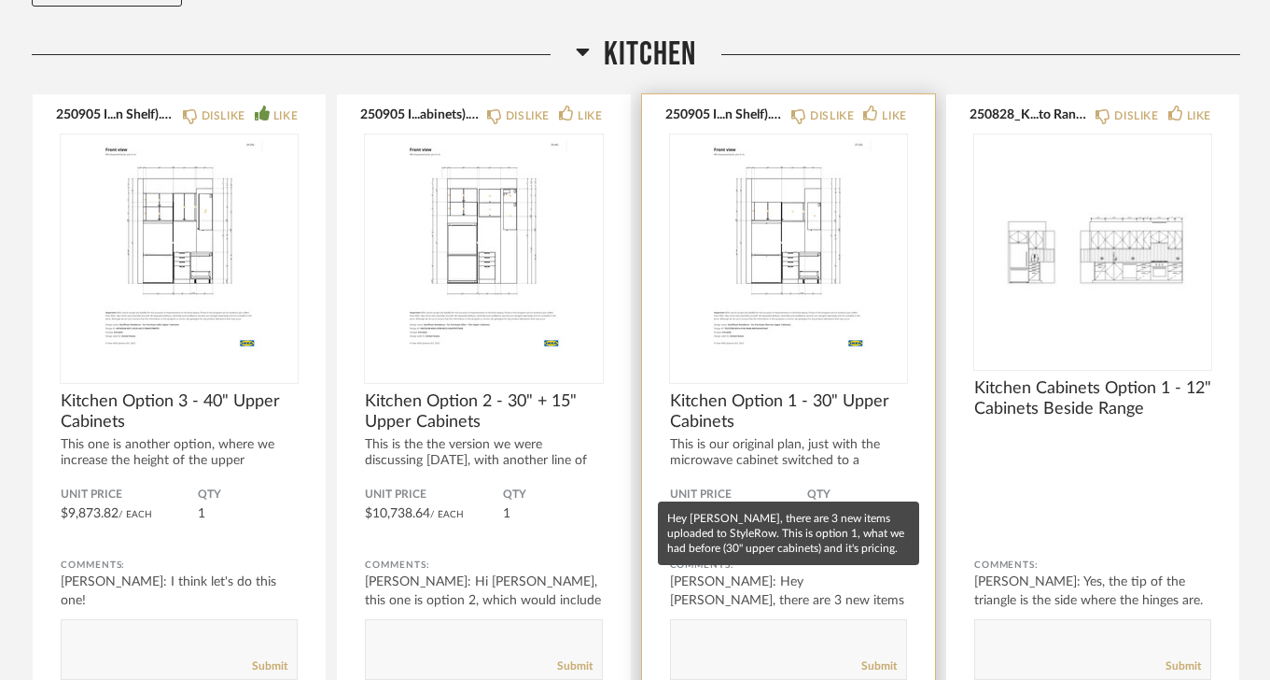
click at [700, 594] on div "Fang-Ting Lee: Hey Anne, there are 3 new items uploaded to StyleRow. This i..." at bounding box center [788, 600] width 237 height 56
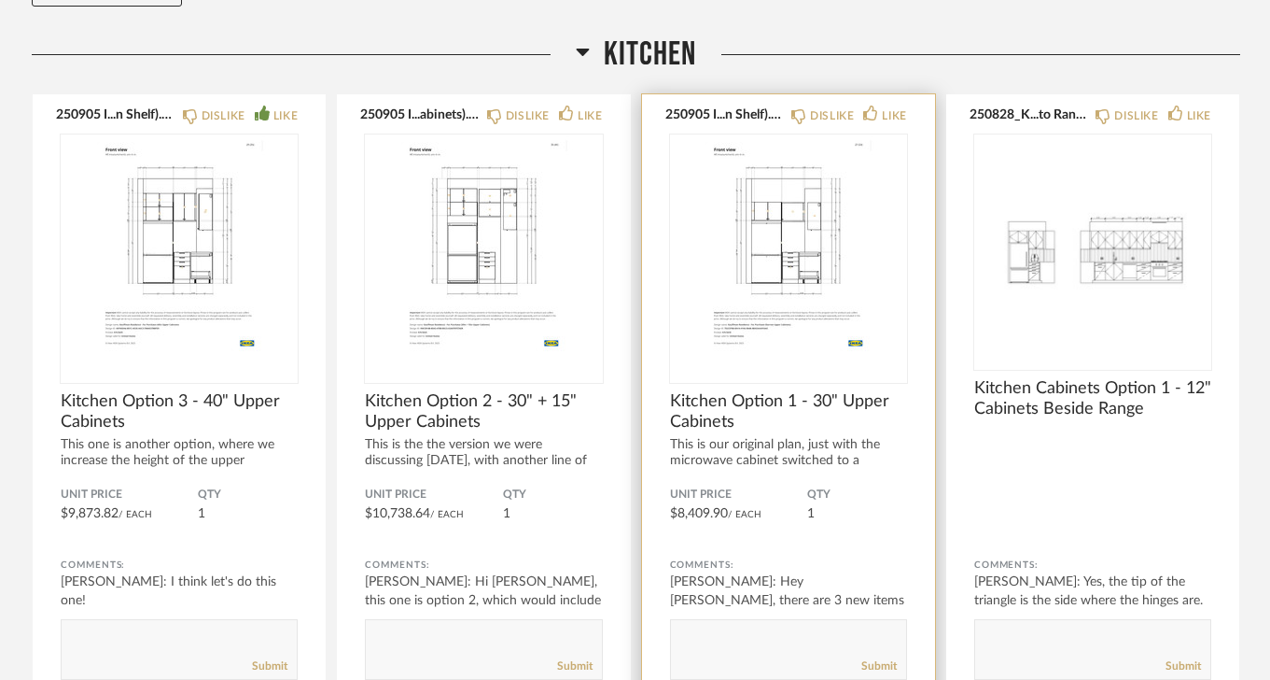
click at [706, 421] on span "Kitchen Option 1 - 30" Upper Cabinets" at bounding box center [788, 411] width 237 height 41
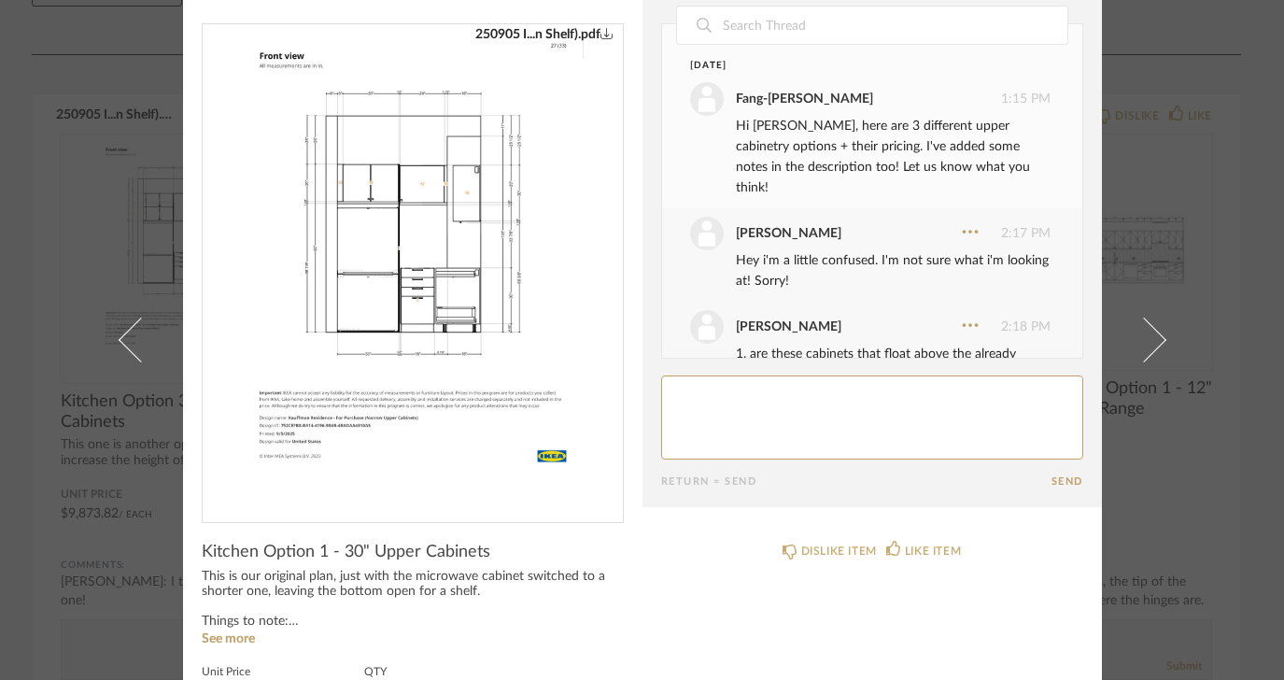
scroll to position [0, 0]
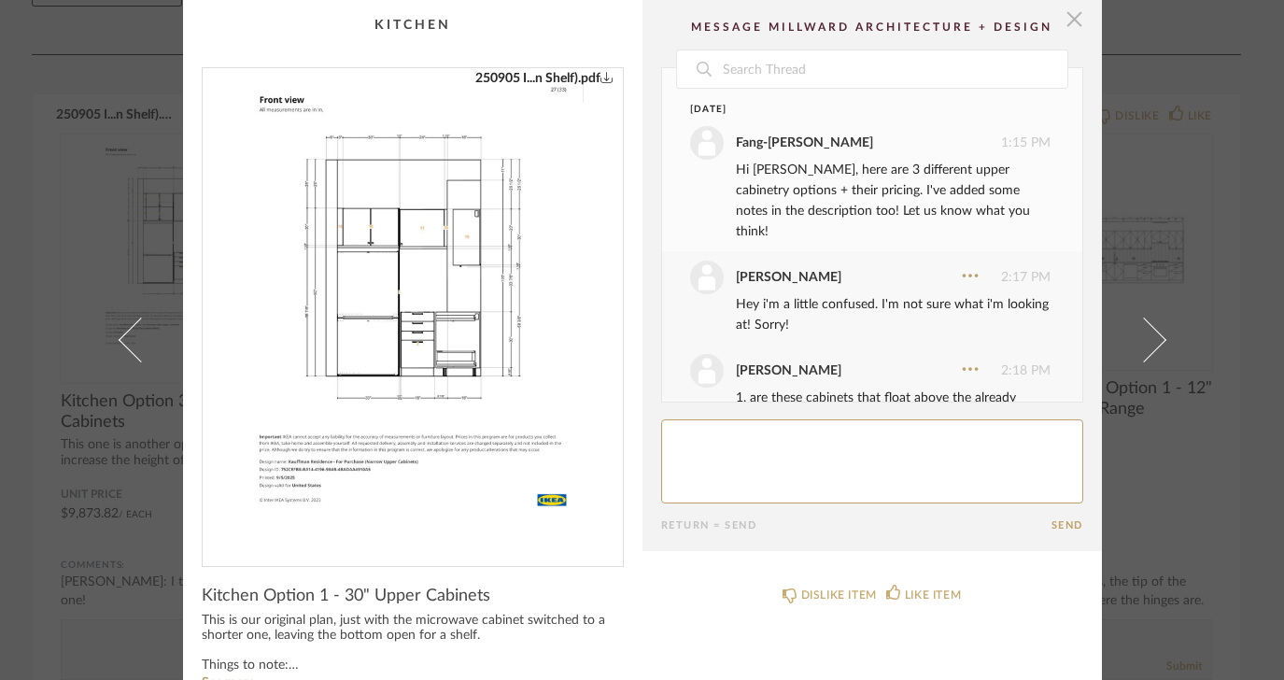
click at [1071, 21] on span "button" at bounding box center [1074, 18] width 37 height 37
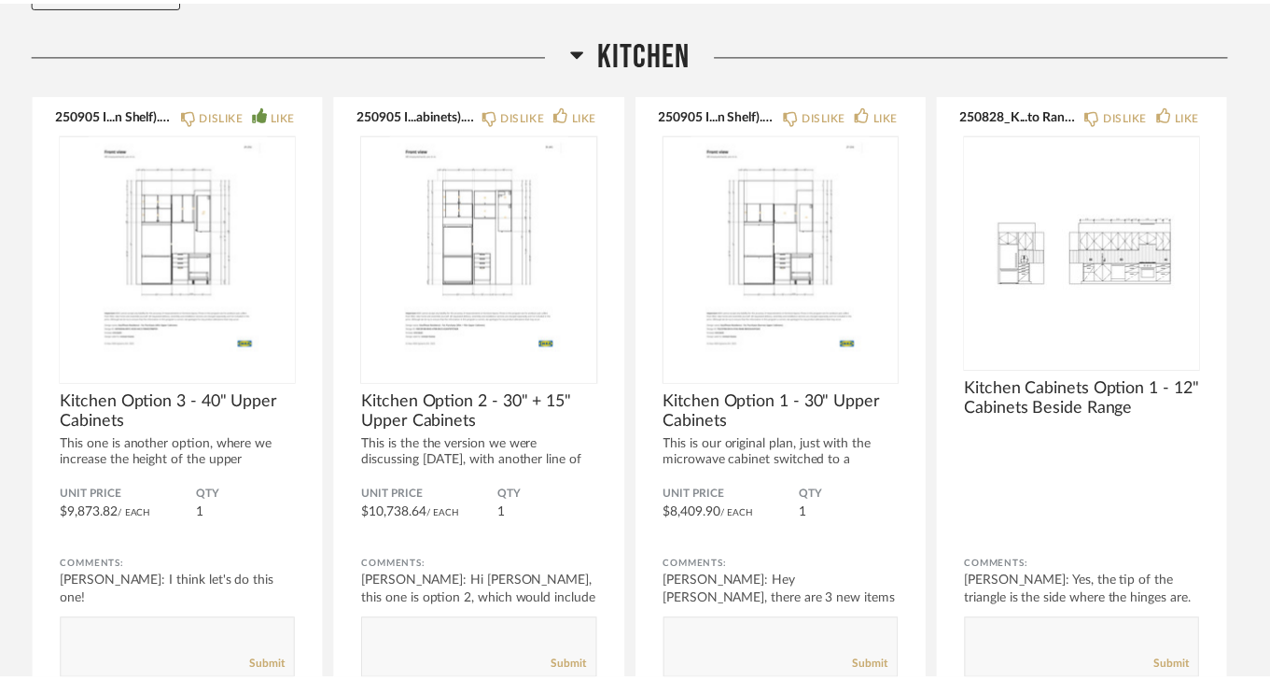
scroll to position [248, 0]
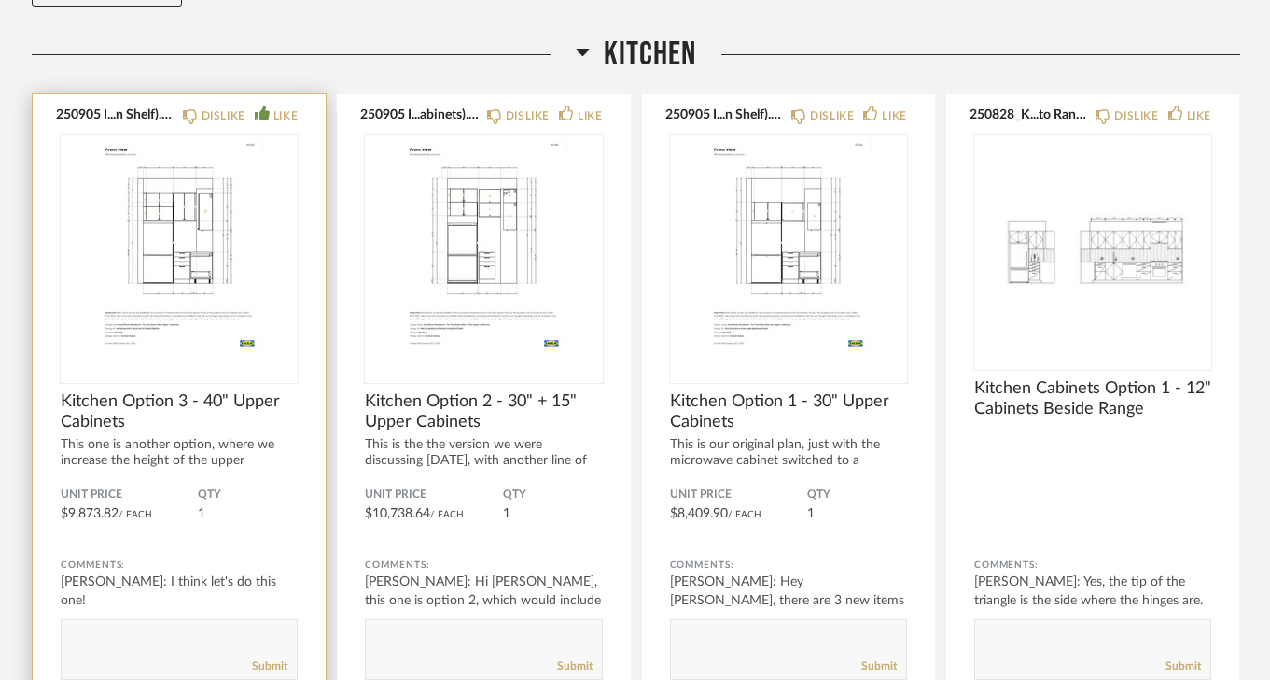
click at [186, 320] on img "0" at bounding box center [179, 250] width 237 height 233
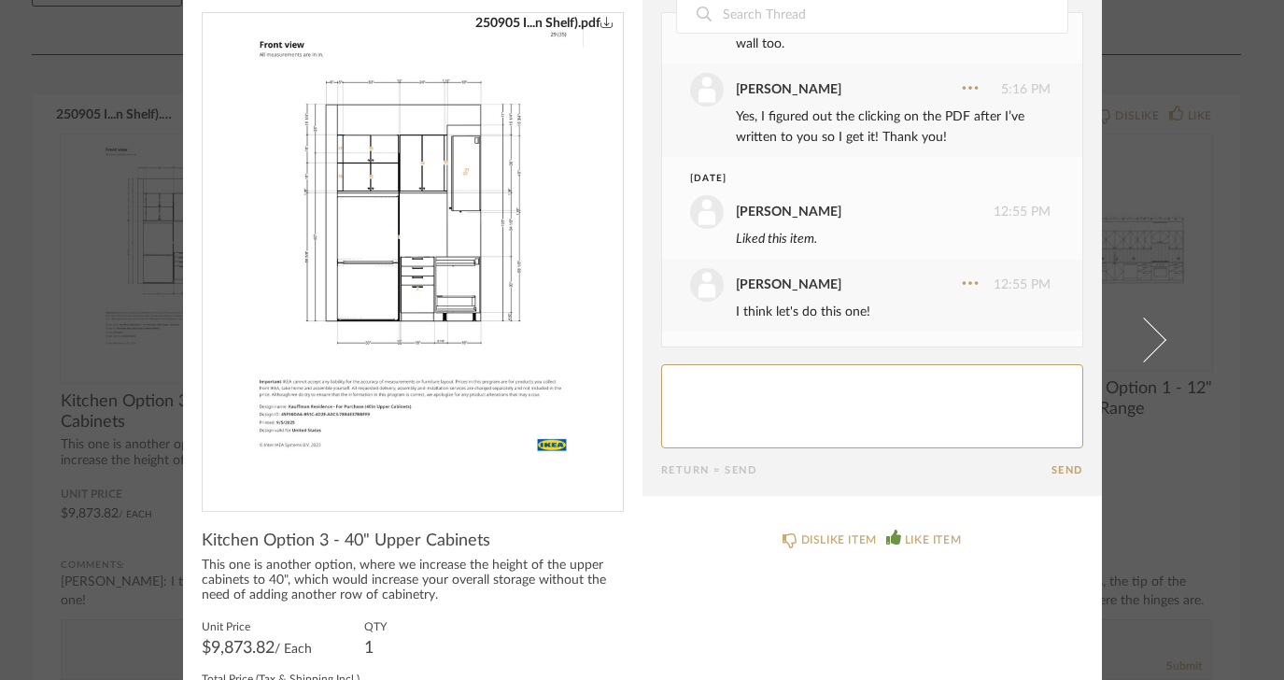
scroll to position [0, 0]
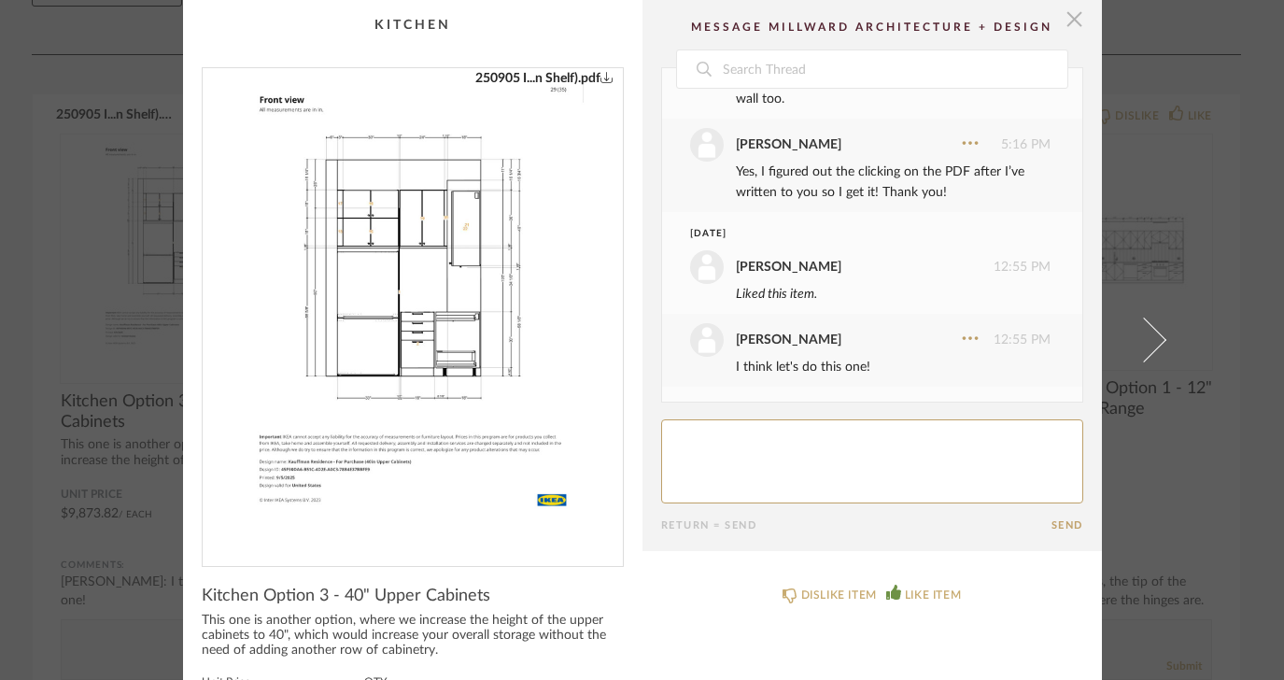
click at [1069, 23] on span "button" at bounding box center [1074, 18] width 37 height 37
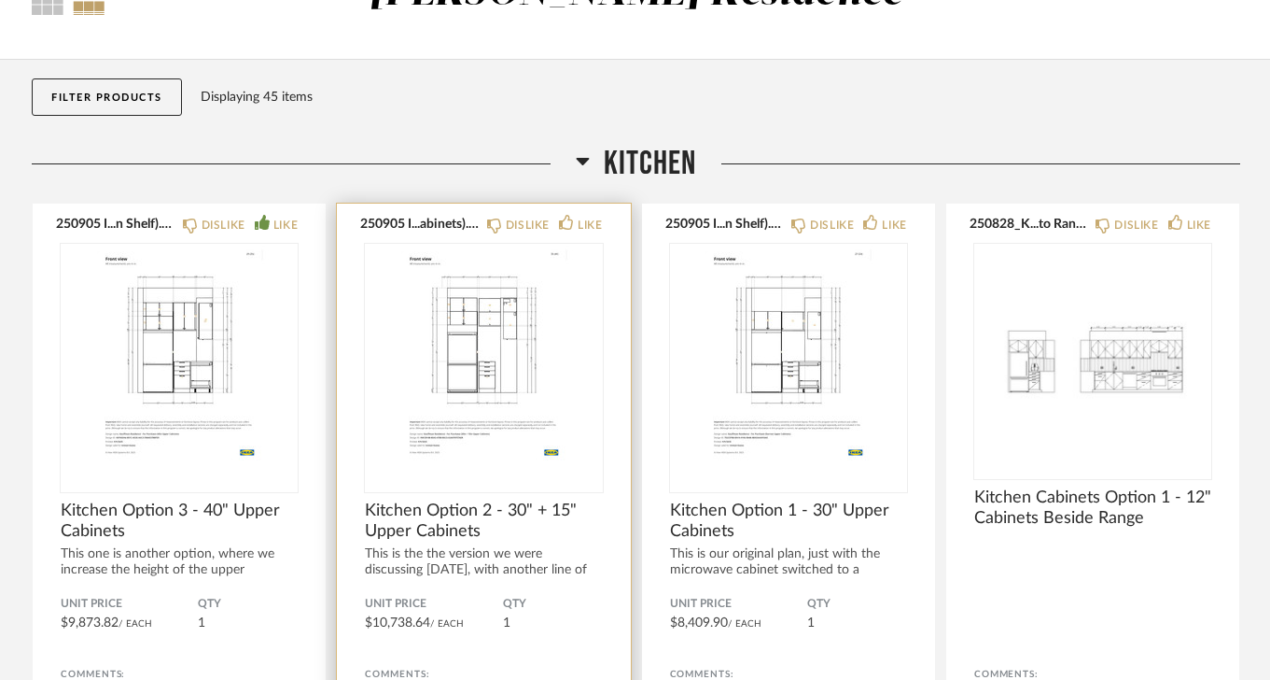
scroll to position [140, 0]
click at [505, 392] on img "0" at bounding box center [483, 359] width 237 height 233
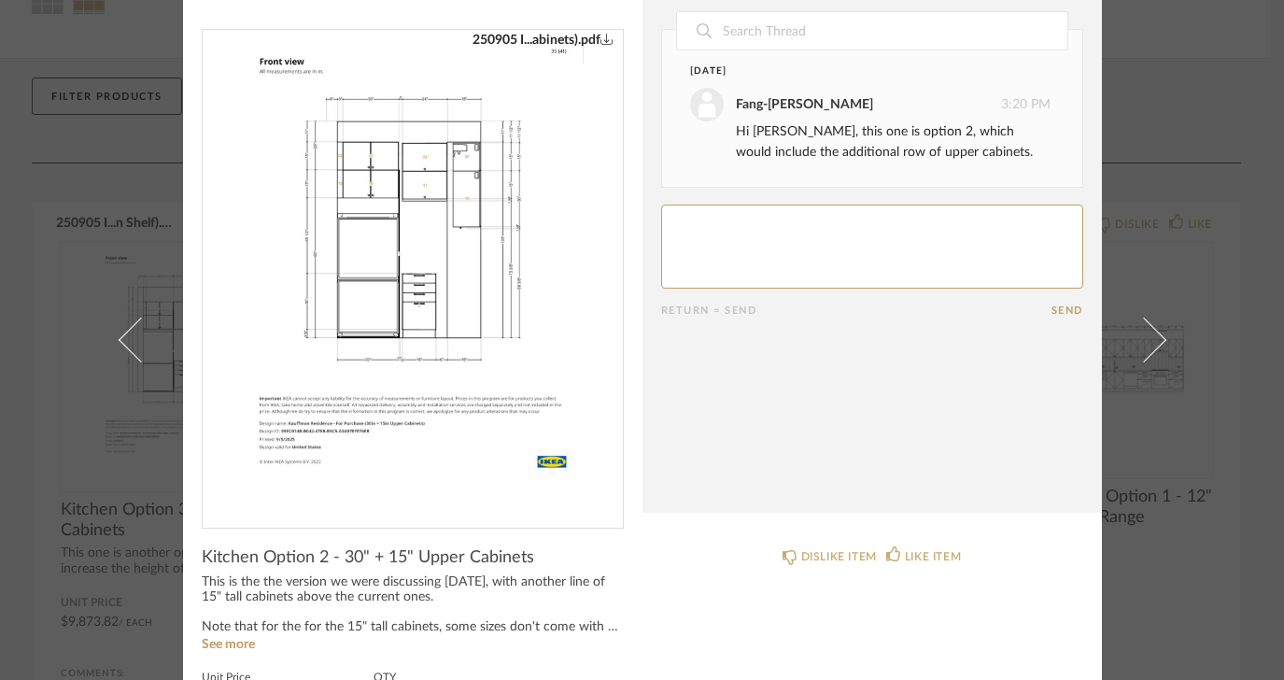
scroll to position [0, 0]
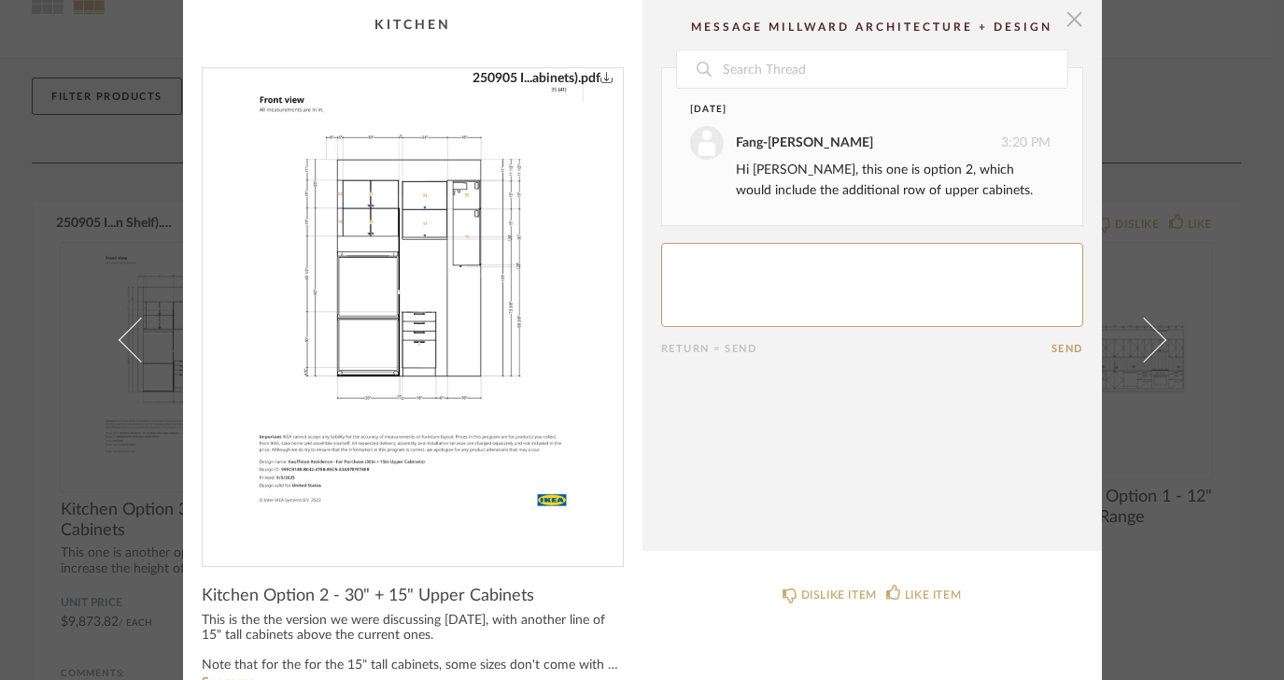
click at [1066, 25] on span "button" at bounding box center [1074, 18] width 37 height 37
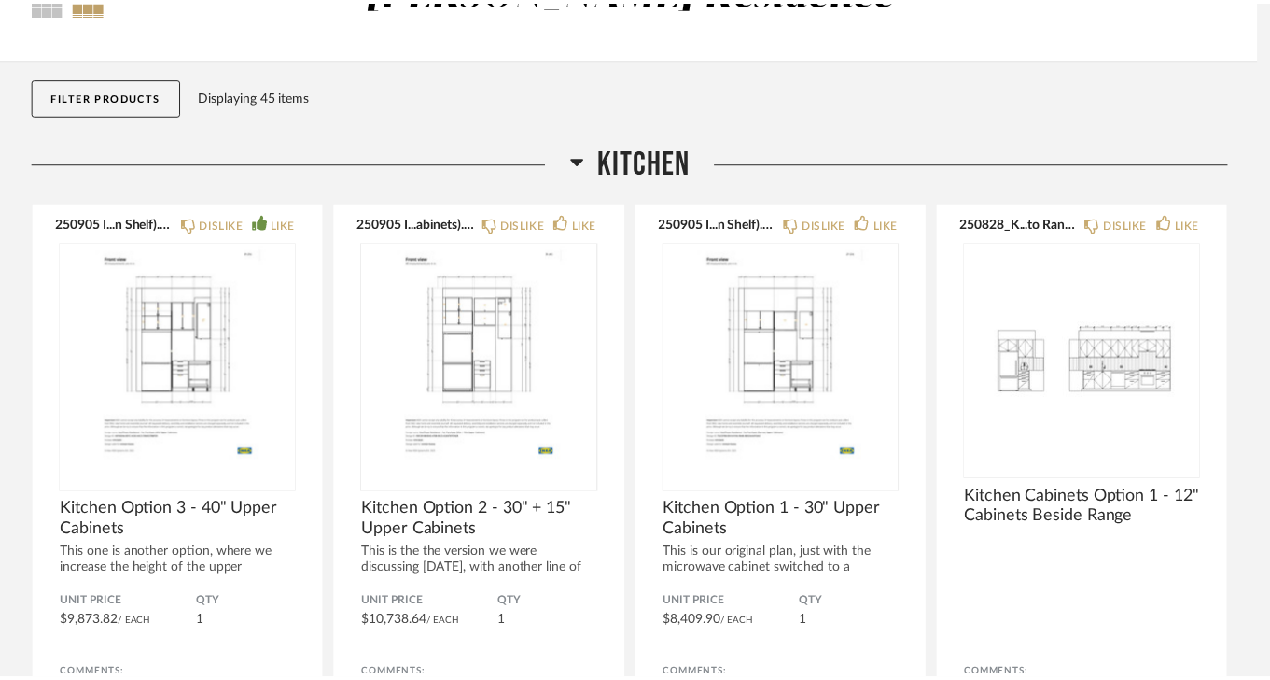
scroll to position [140, 0]
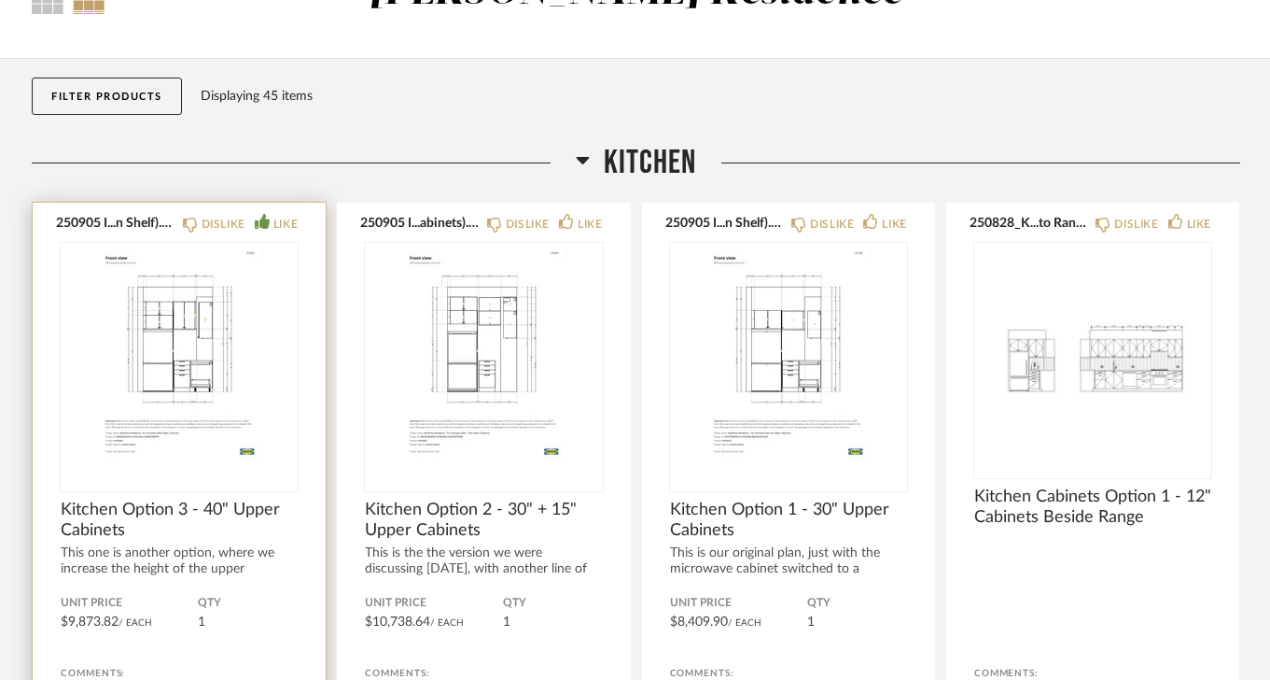
click at [208, 401] on img "0" at bounding box center [179, 359] width 237 height 233
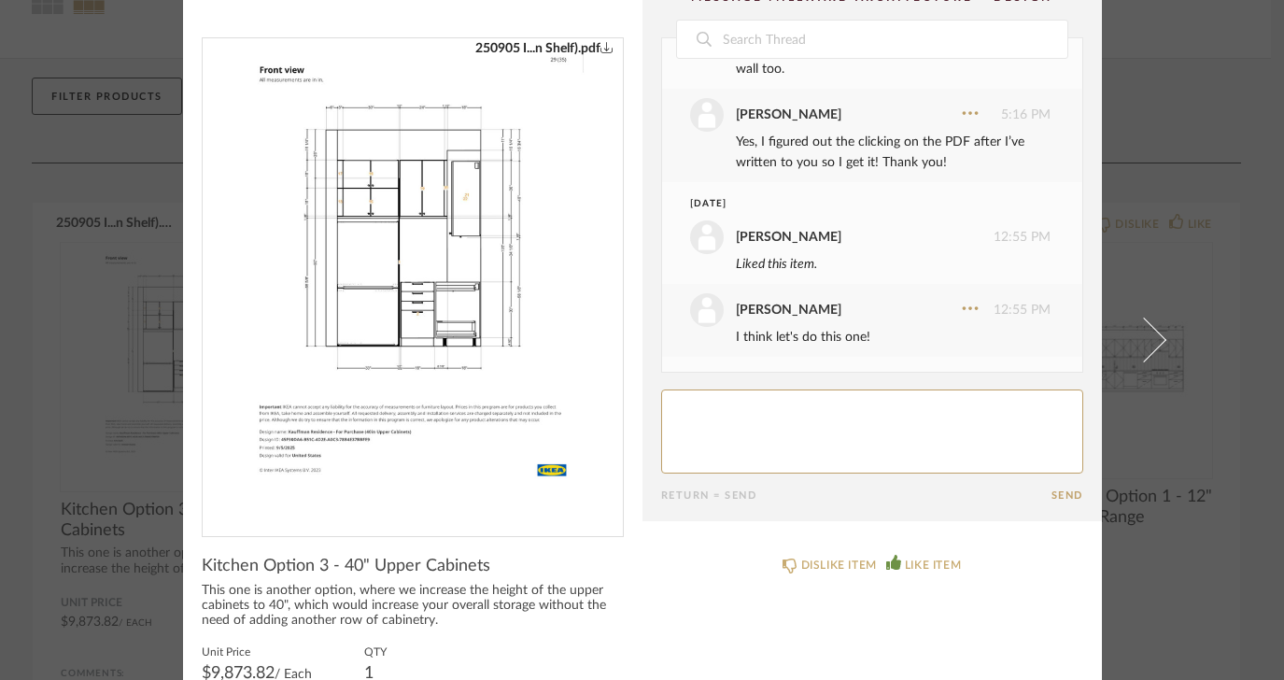
scroll to position [0, 0]
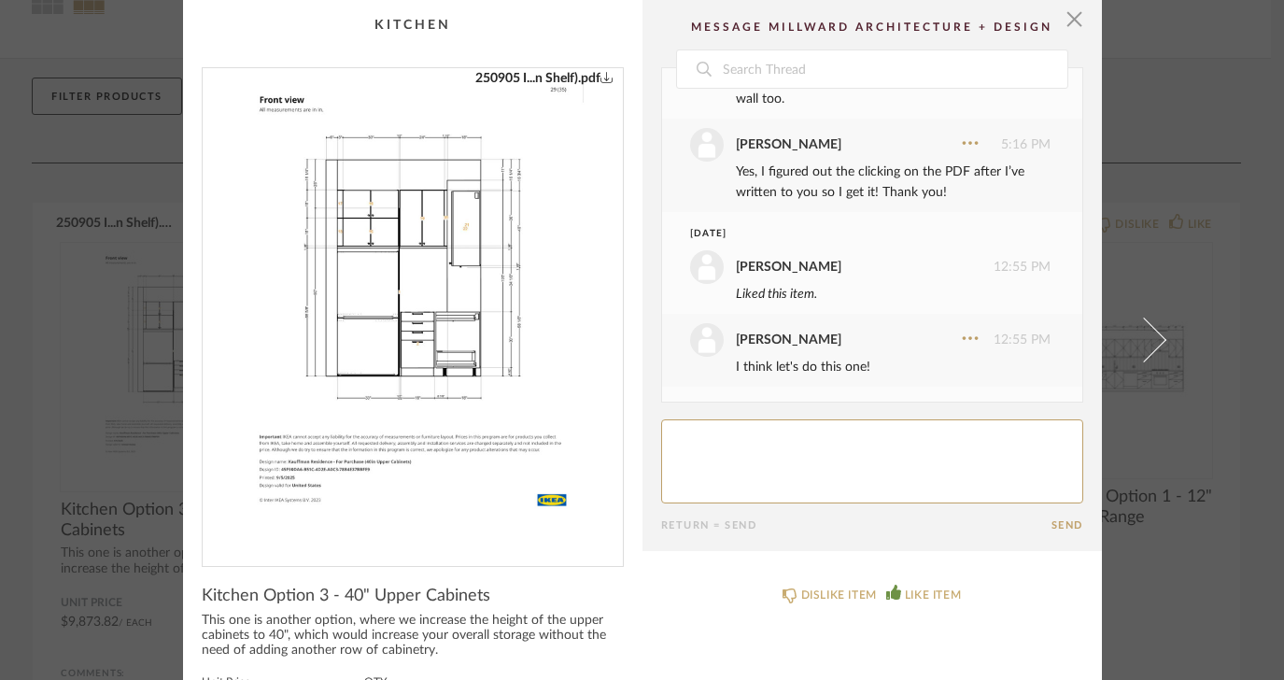
click at [436, 261] on img "0" at bounding box center [412, 309] width 373 height 483
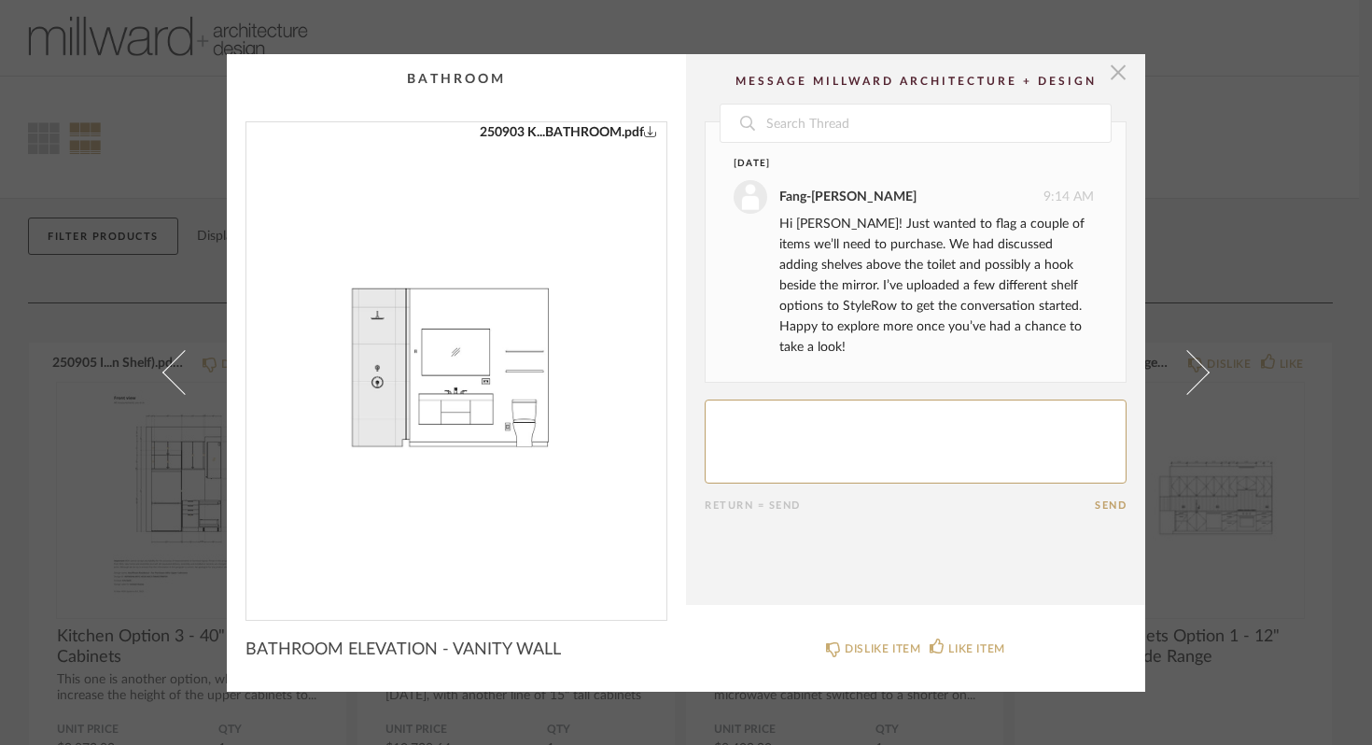
click at [1117, 66] on span "button" at bounding box center [1118, 72] width 37 height 37
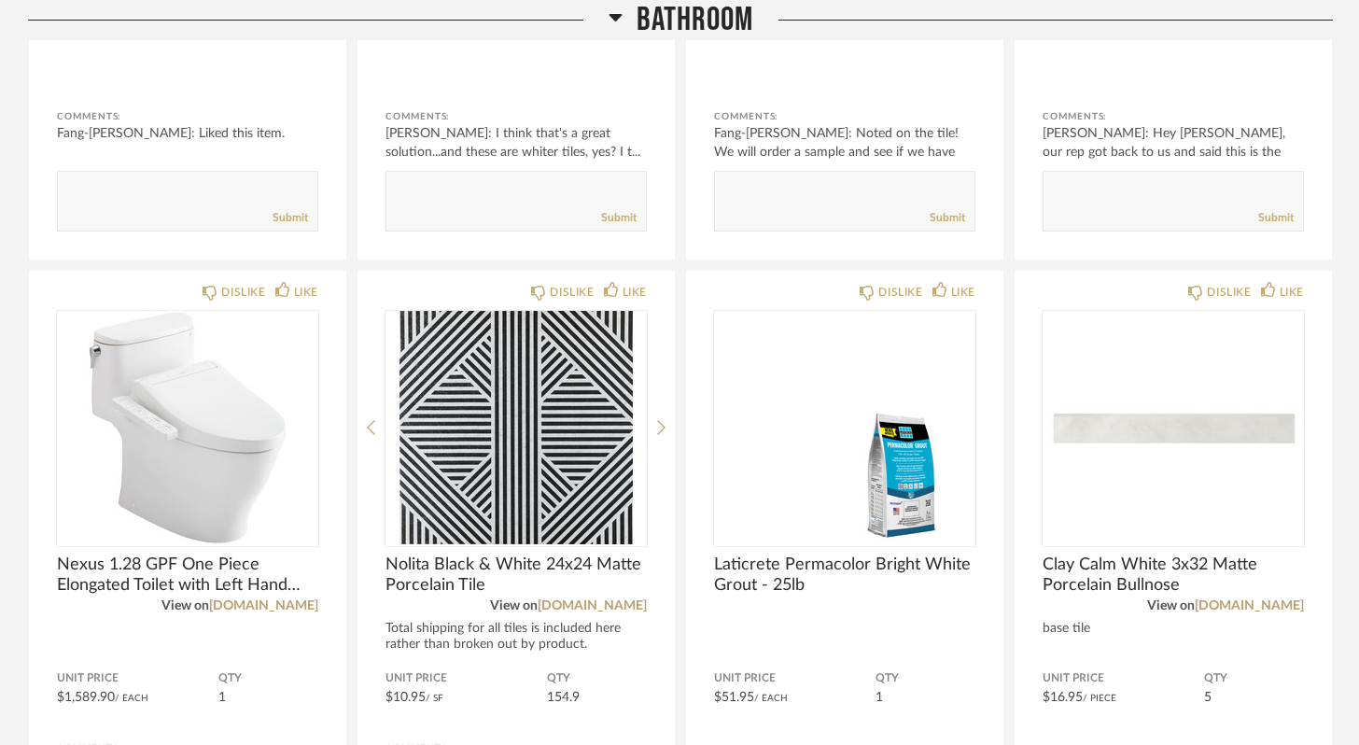
scroll to position [2643, 0]
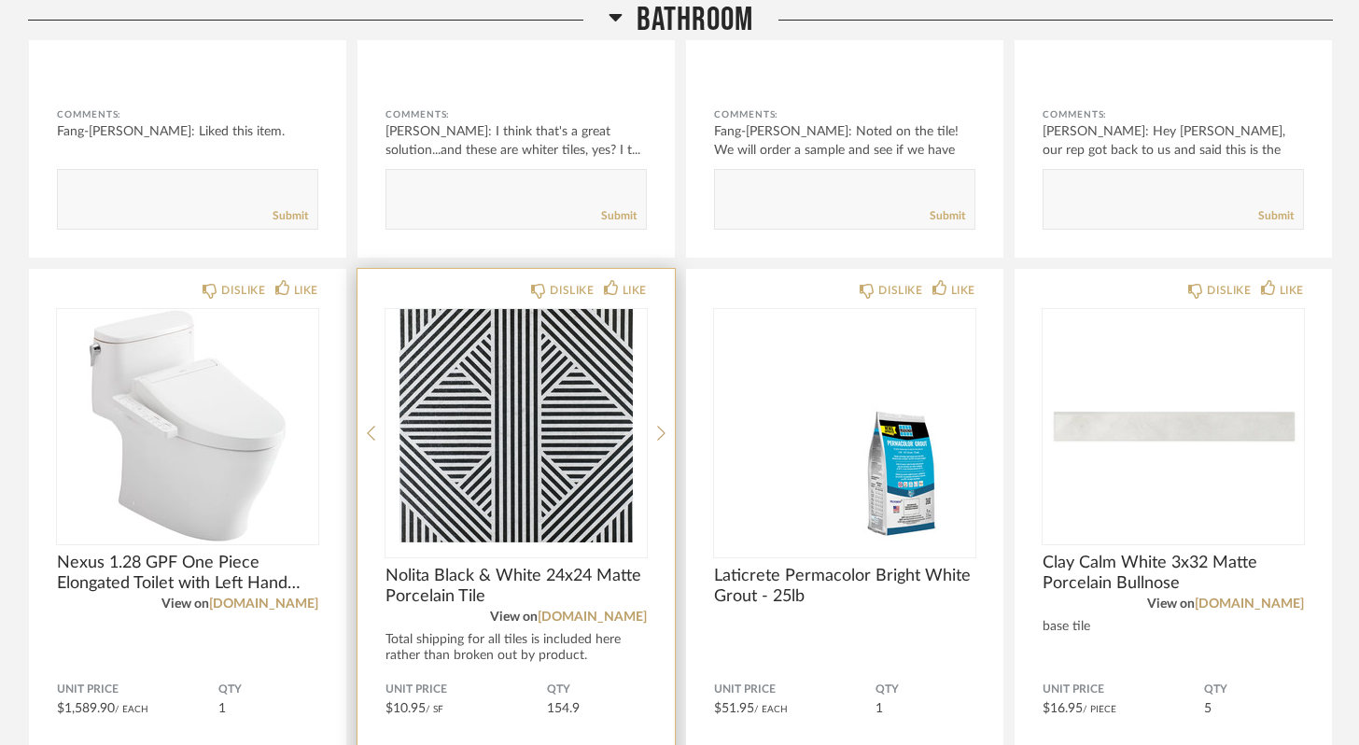
click at [489, 472] on img "0" at bounding box center [516, 425] width 261 height 233
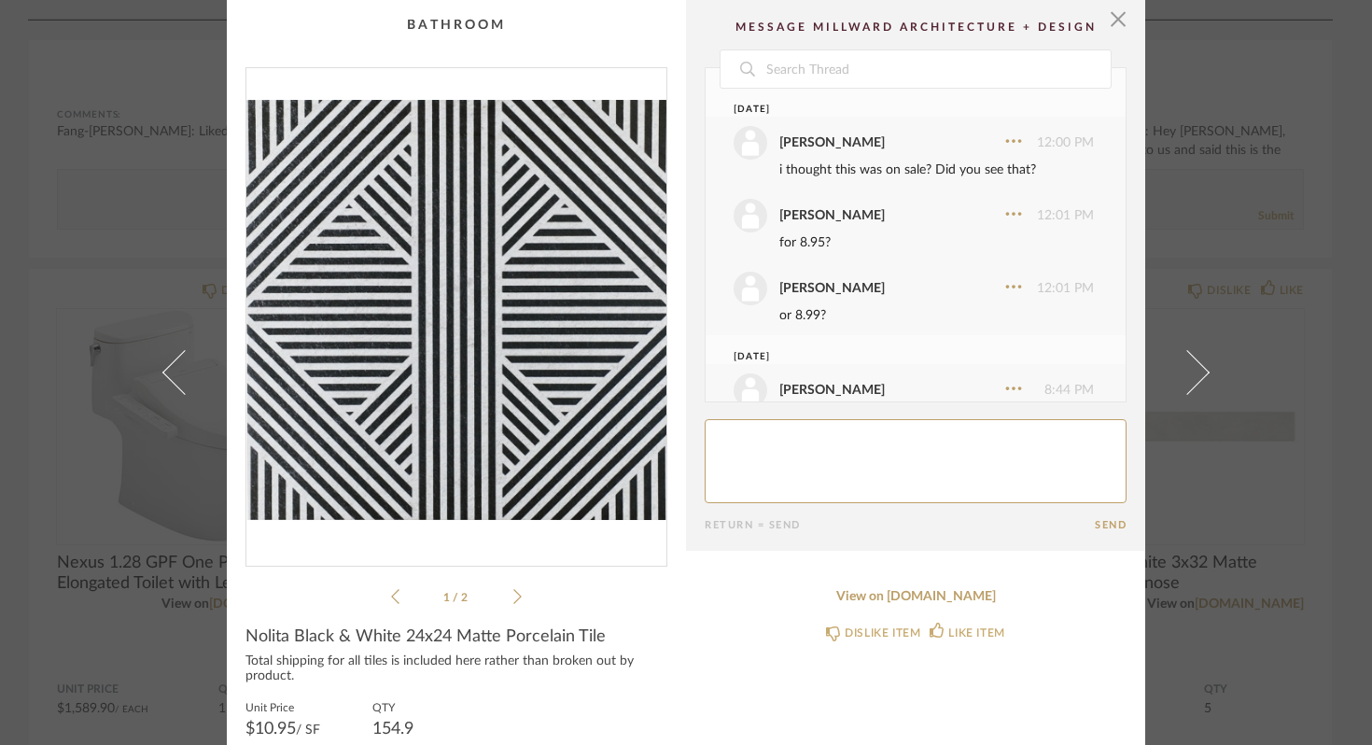
scroll to position [936, 0]
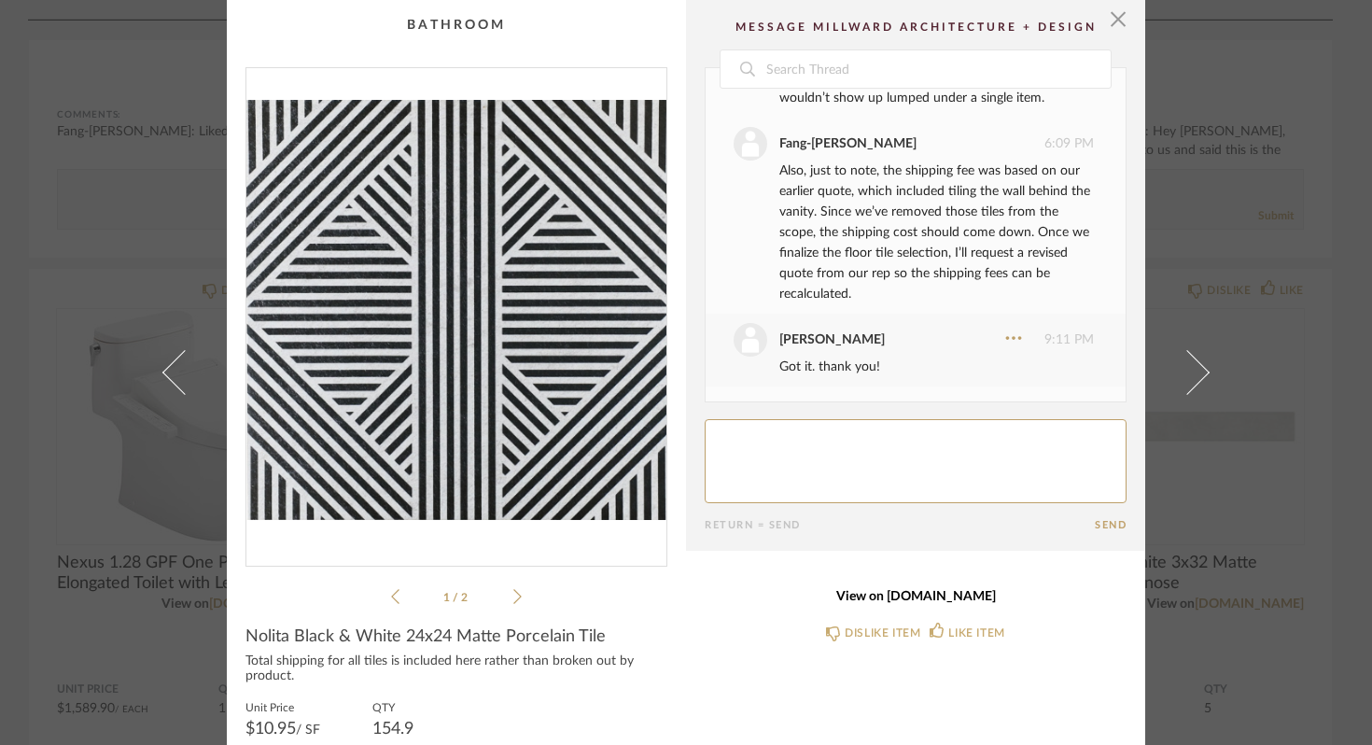
click at [910, 591] on link "View on [DOMAIN_NAME]" at bounding box center [916, 597] width 422 height 16
